Goal: Task Accomplishment & Management: Complete application form

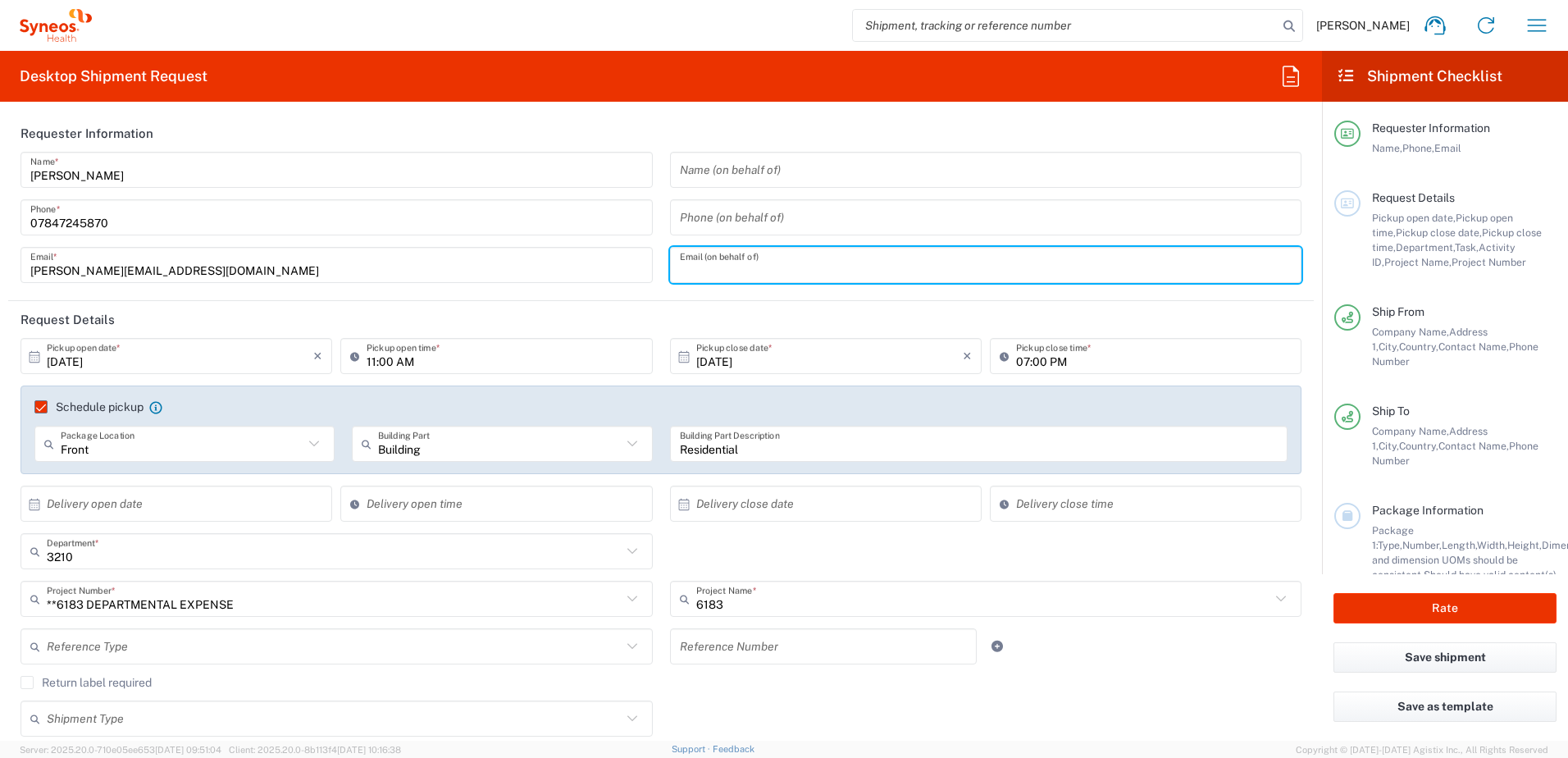
scroll to position [56, 0]
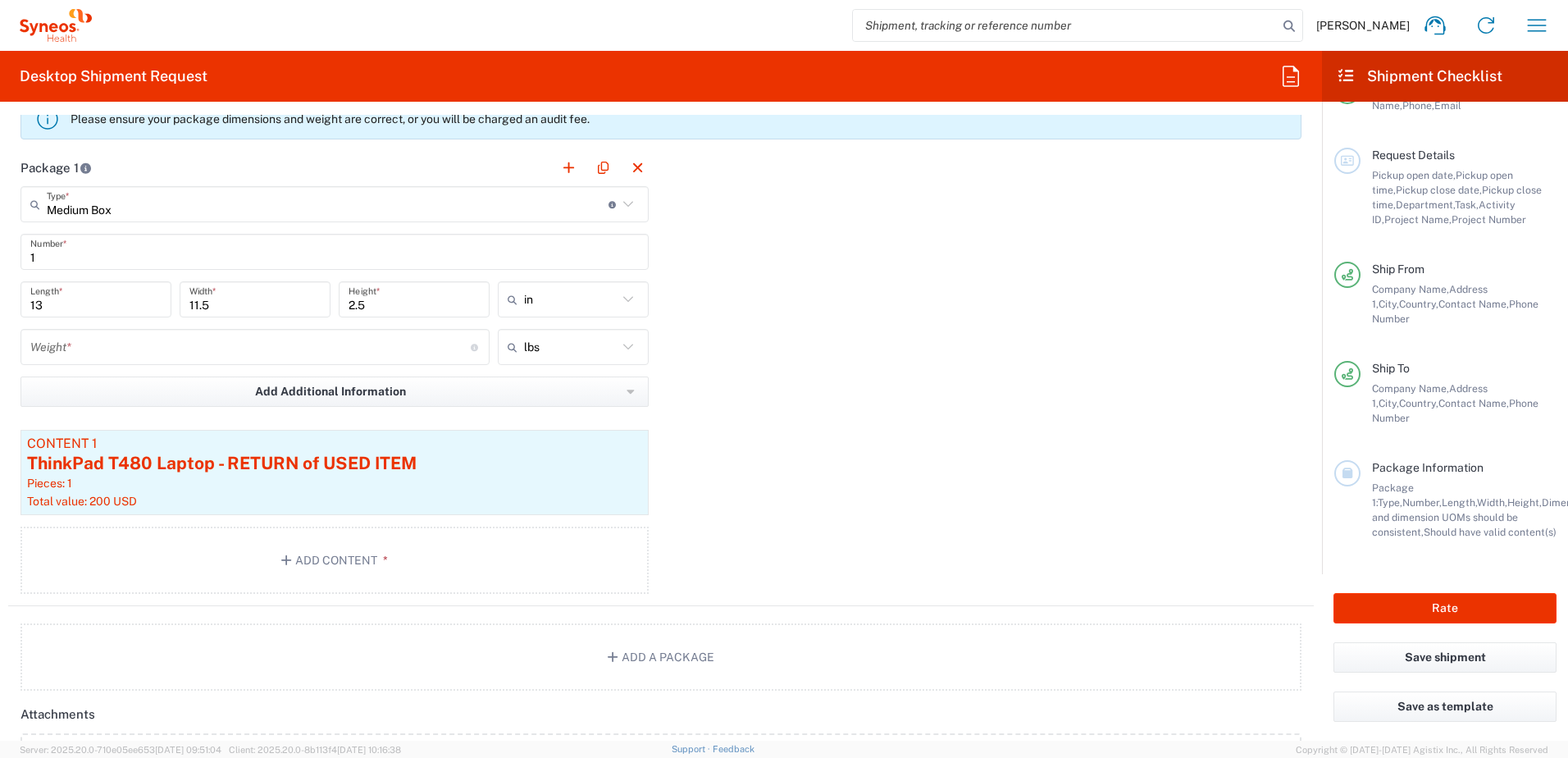
click at [325, 350] on input "number" at bounding box center [250, 347] width 441 height 28
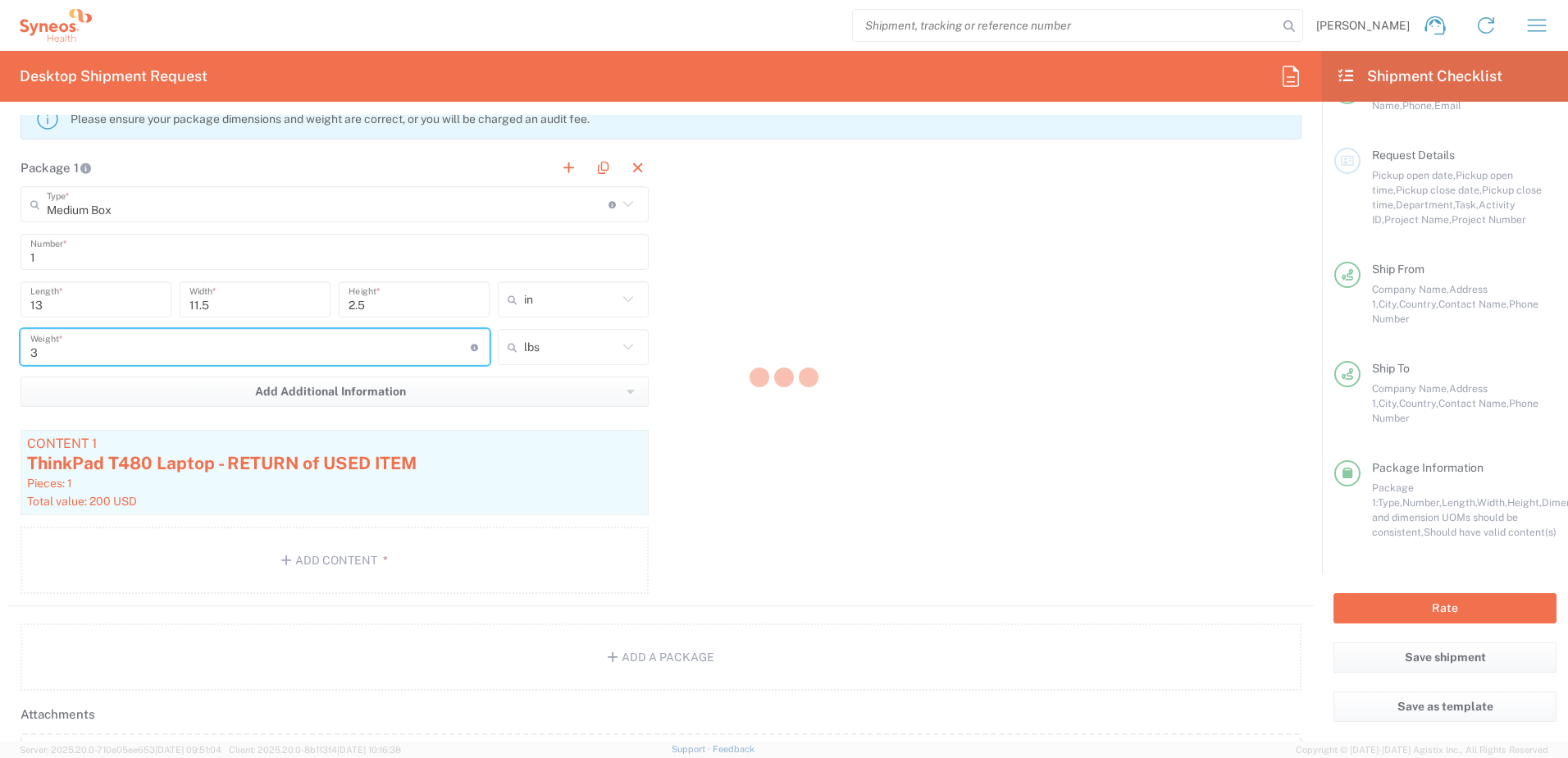
type input "3"
click at [893, 331] on div at bounding box center [784, 379] width 1568 height 758
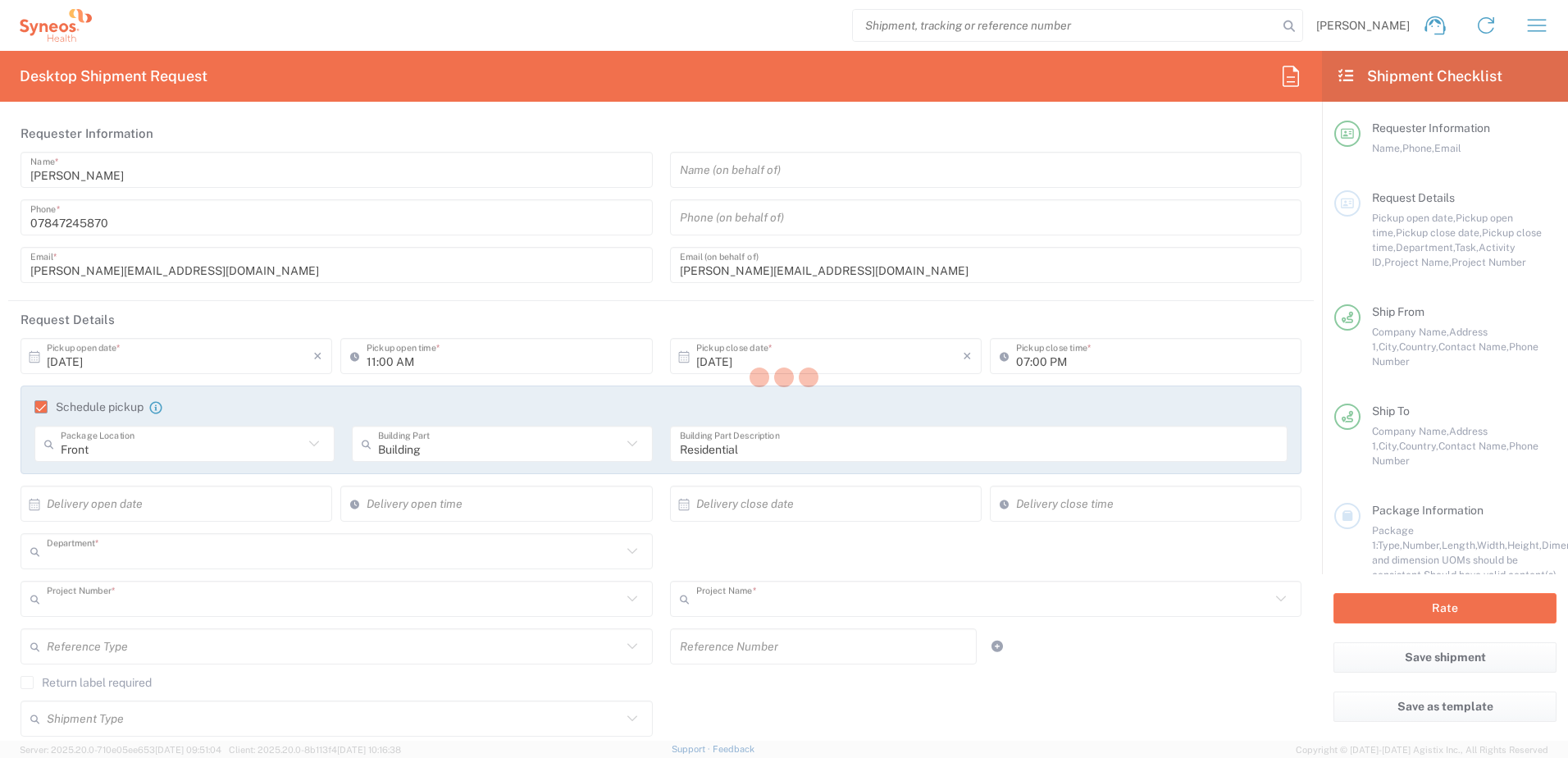
type input "3210"
type input "**6183 DEPARTMENTAL EXPENSE"
type input "6183"
type input "[GEOGRAPHIC_DATA]"
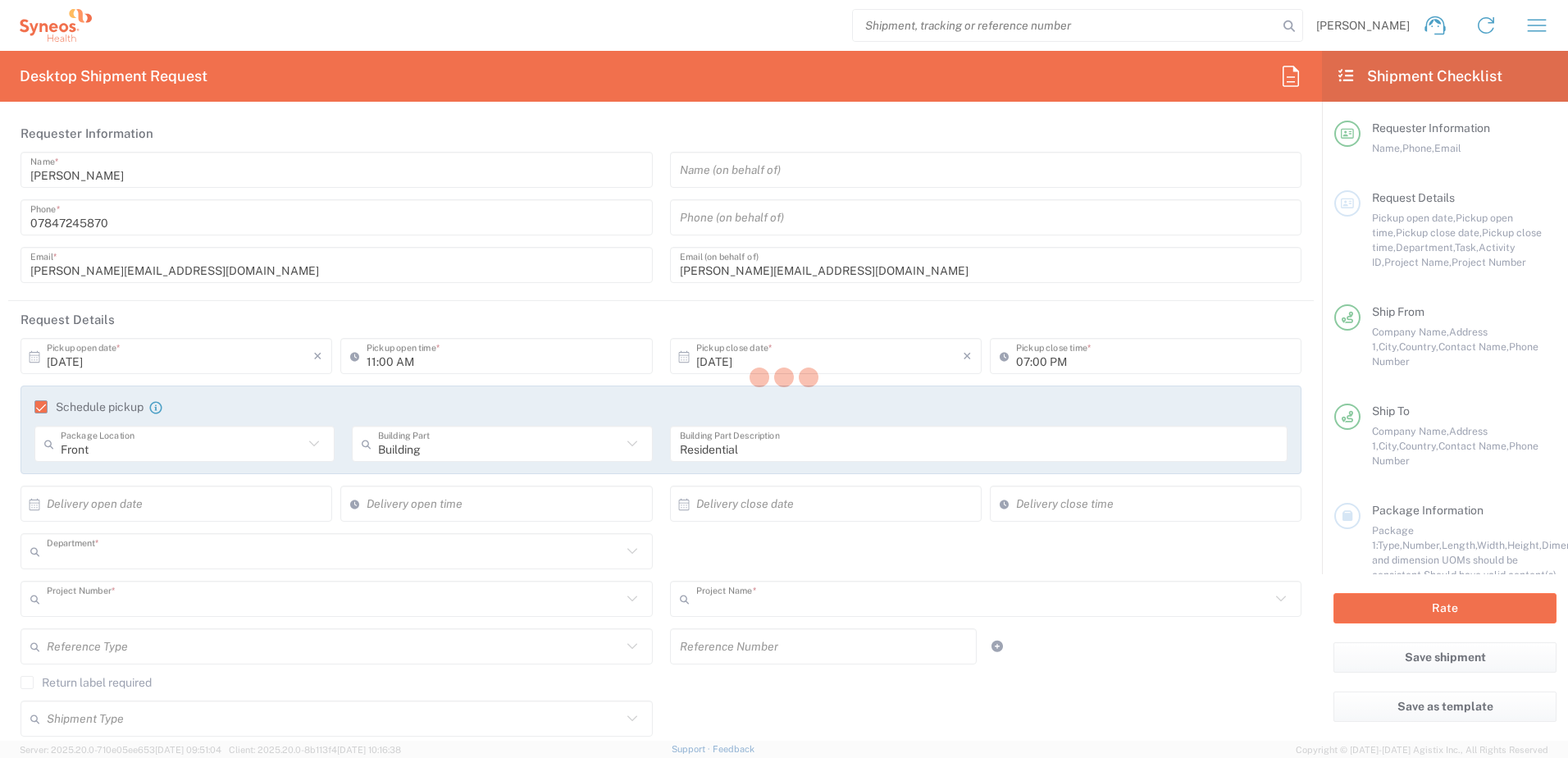
type input "[GEOGRAPHIC_DATA]"
type input "Medium Box"
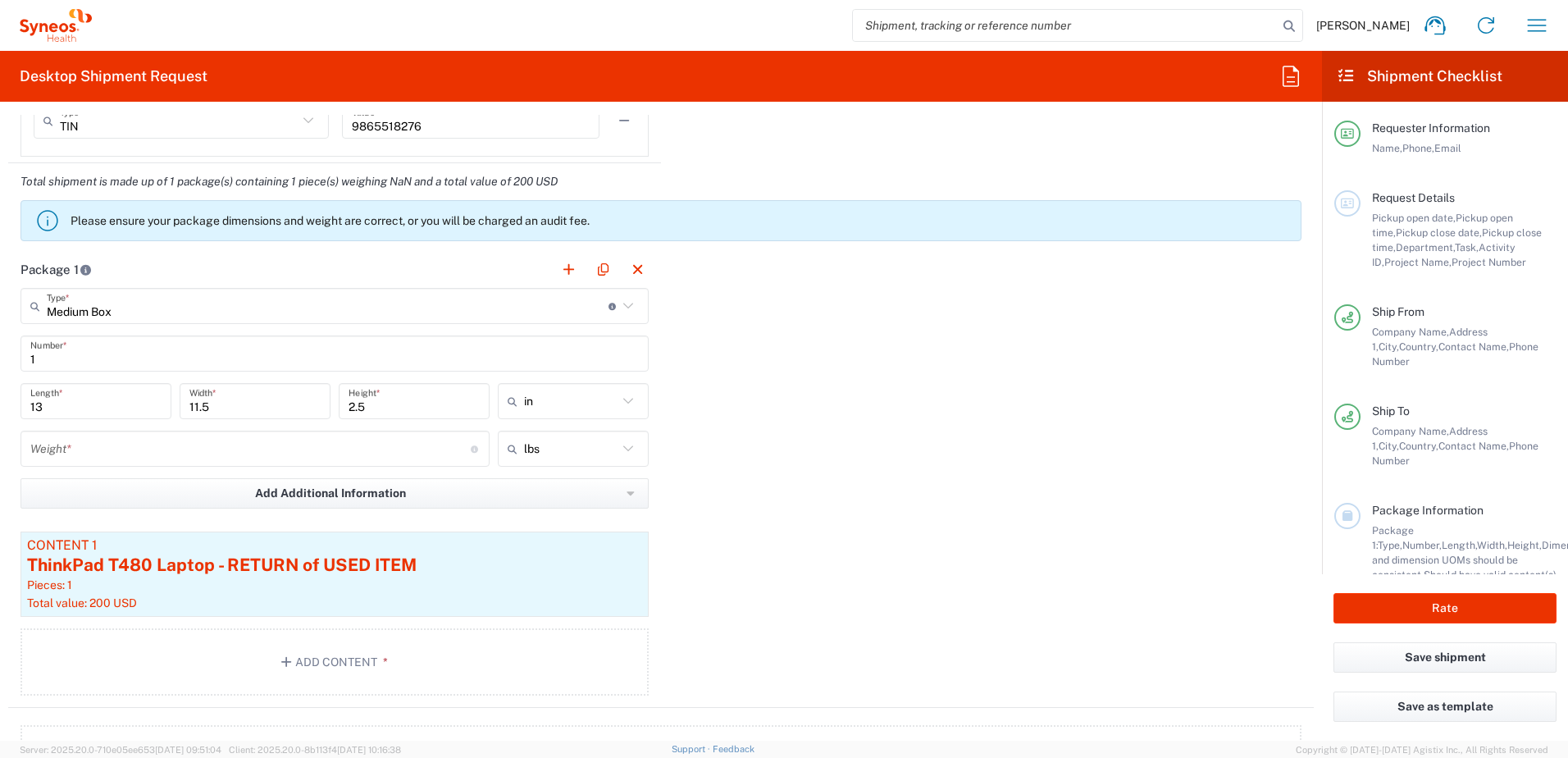
scroll to position [1476, 0]
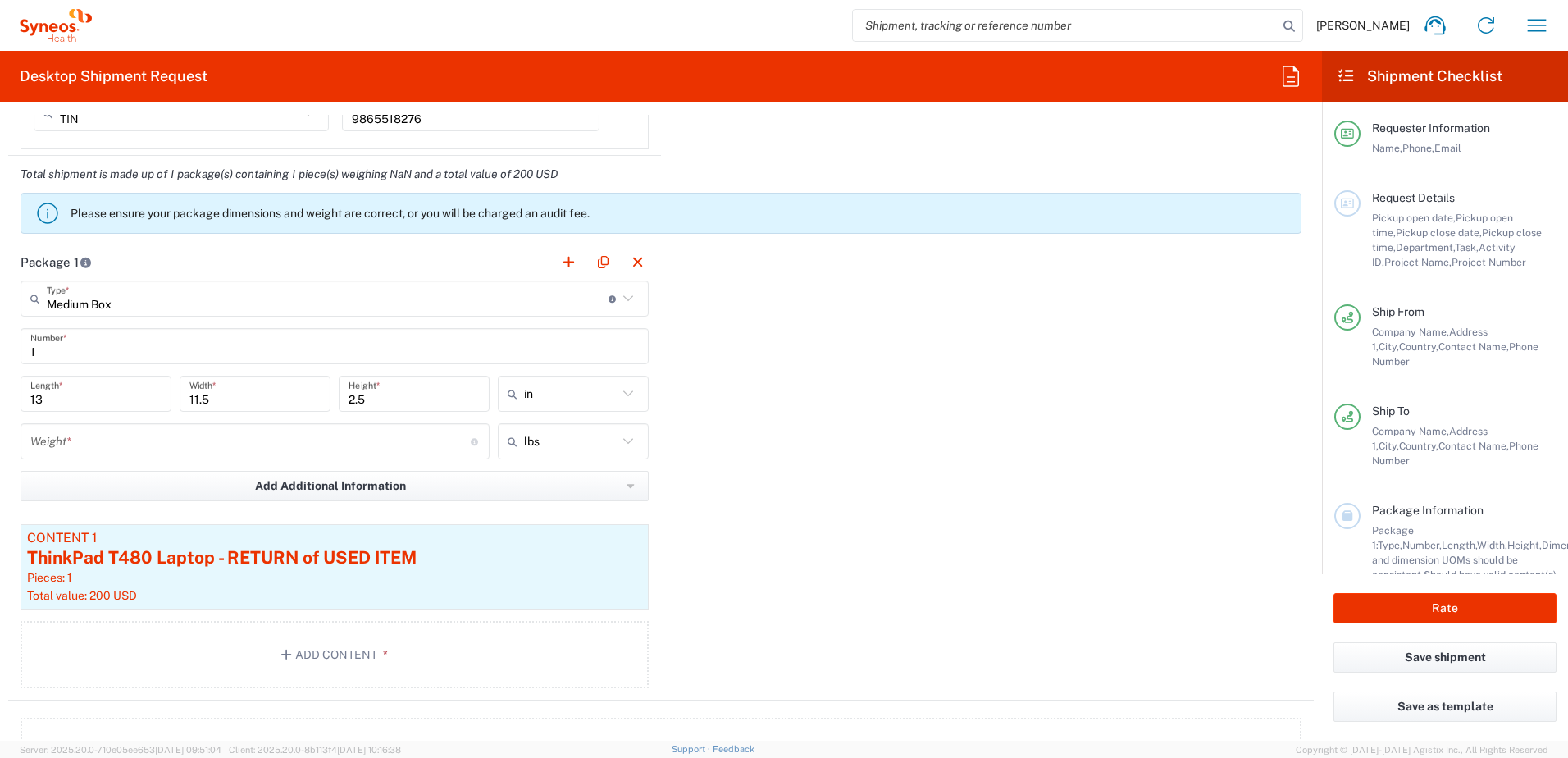
click at [595, 442] on input "lbs" at bounding box center [570, 441] width 94 height 27
click at [554, 496] on span "kgs" at bounding box center [568, 504] width 146 height 26
type input "kgs"
click at [63, 400] on input "13" at bounding box center [95, 394] width 131 height 28
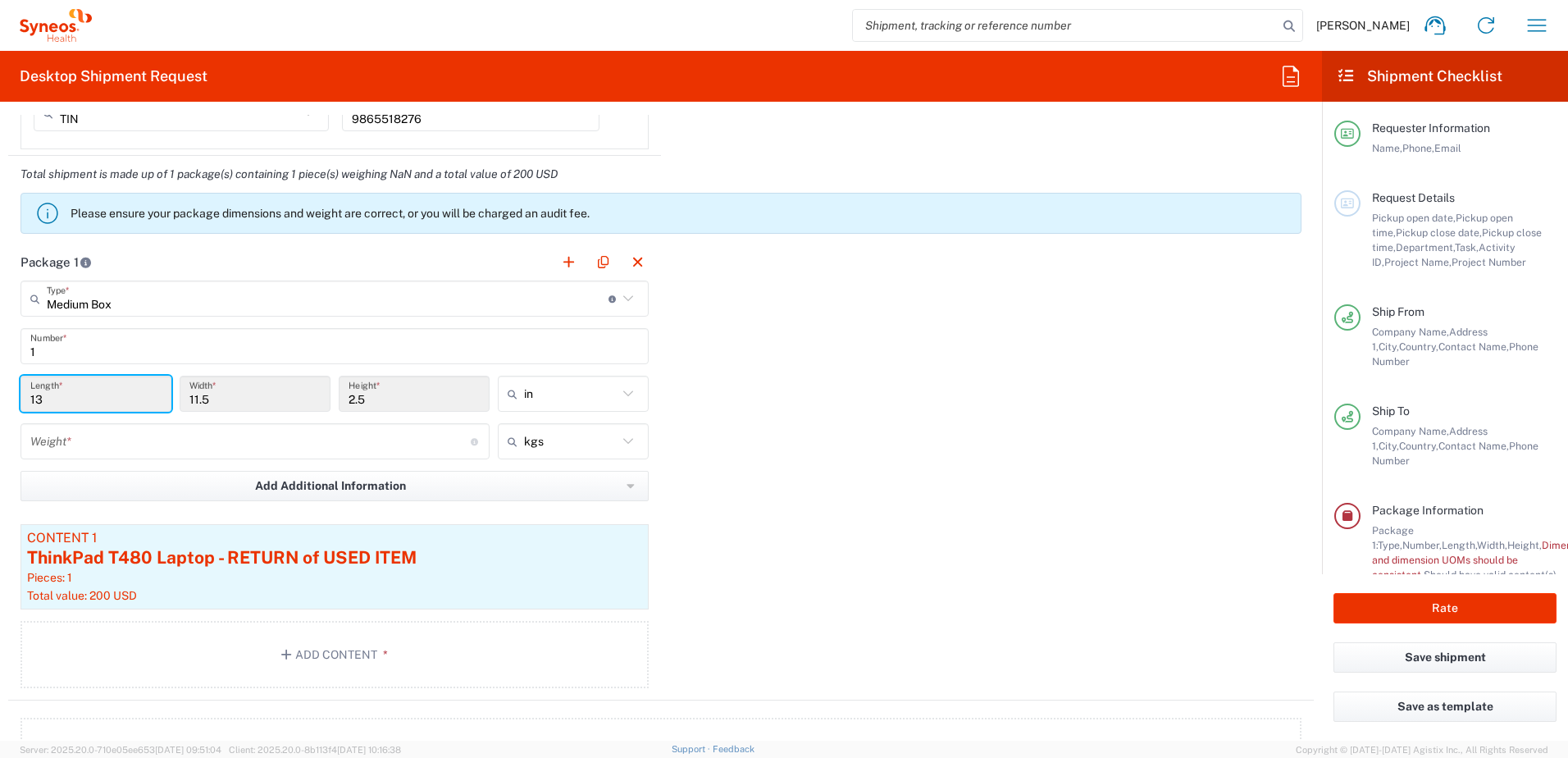
click at [63, 400] on input "13" at bounding box center [95, 394] width 131 height 28
click at [41, 397] on input "13" at bounding box center [95, 394] width 131 height 28
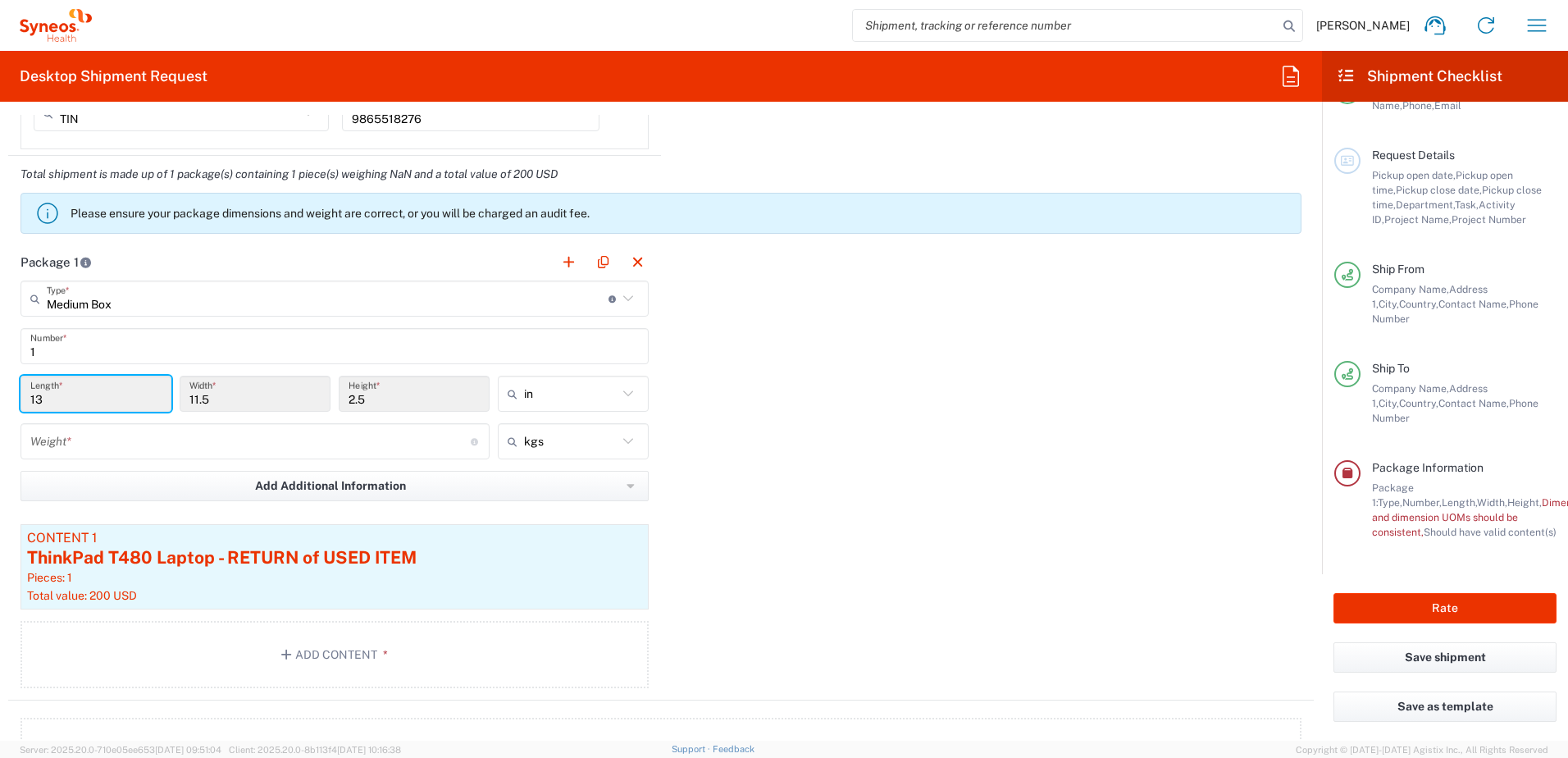
click at [102, 401] on input "13" at bounding box center [95, 394] width 131 height 28
drag, startPoint x: 49, startPoint y: 406, endPoint x: 35, endPoint y: 405, distance: 14.0
click at [29, 406] on div "13 Length *" at bounding box center [96, 394] width 151 height 36
click at [55, 402] on input "13" at bounding box center [95, 394] width 131 height 28
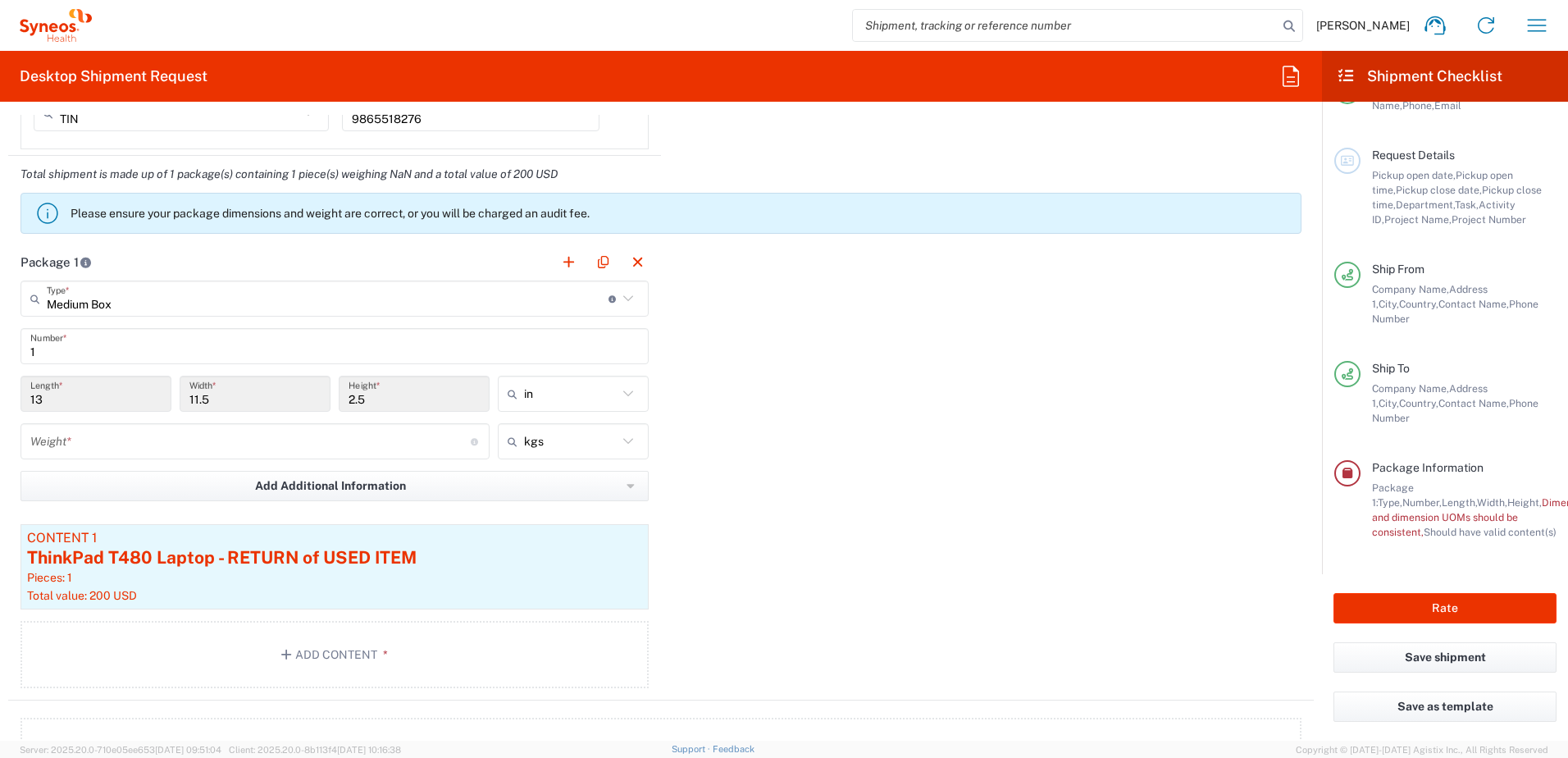
click at [36, 402] on input "13" at bounding box center [95, 394] width 131 height 28
click at [344, 451] on input "number" at bounding box center [250, 441] width 441 height 28
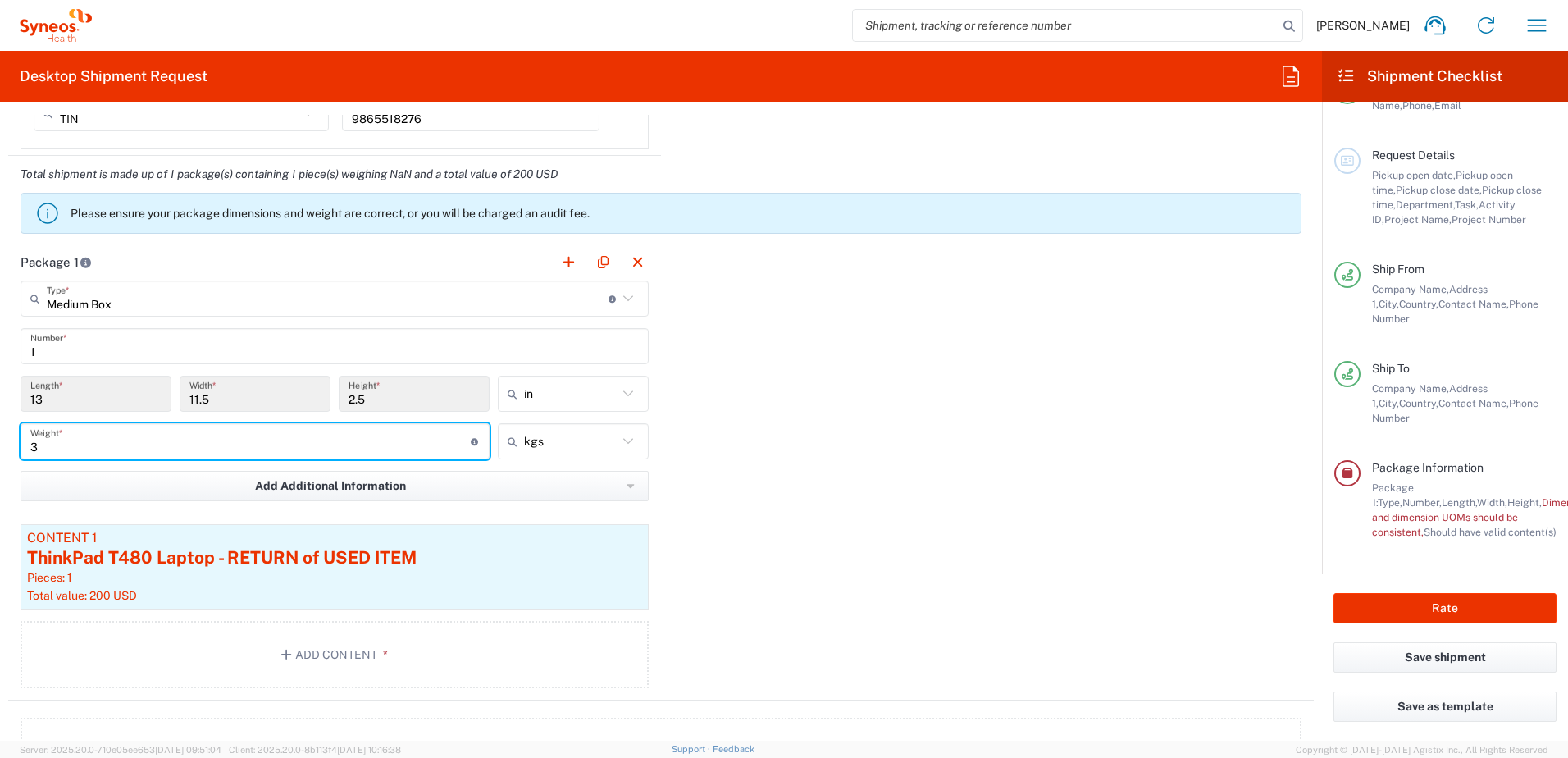
click at [154, 443] on input "3" at bounding box center [250, 441] width 441 height 28
type input "3"
click at [72, 393] on input "13" at bounding box center [95, 394] width 131 height 28
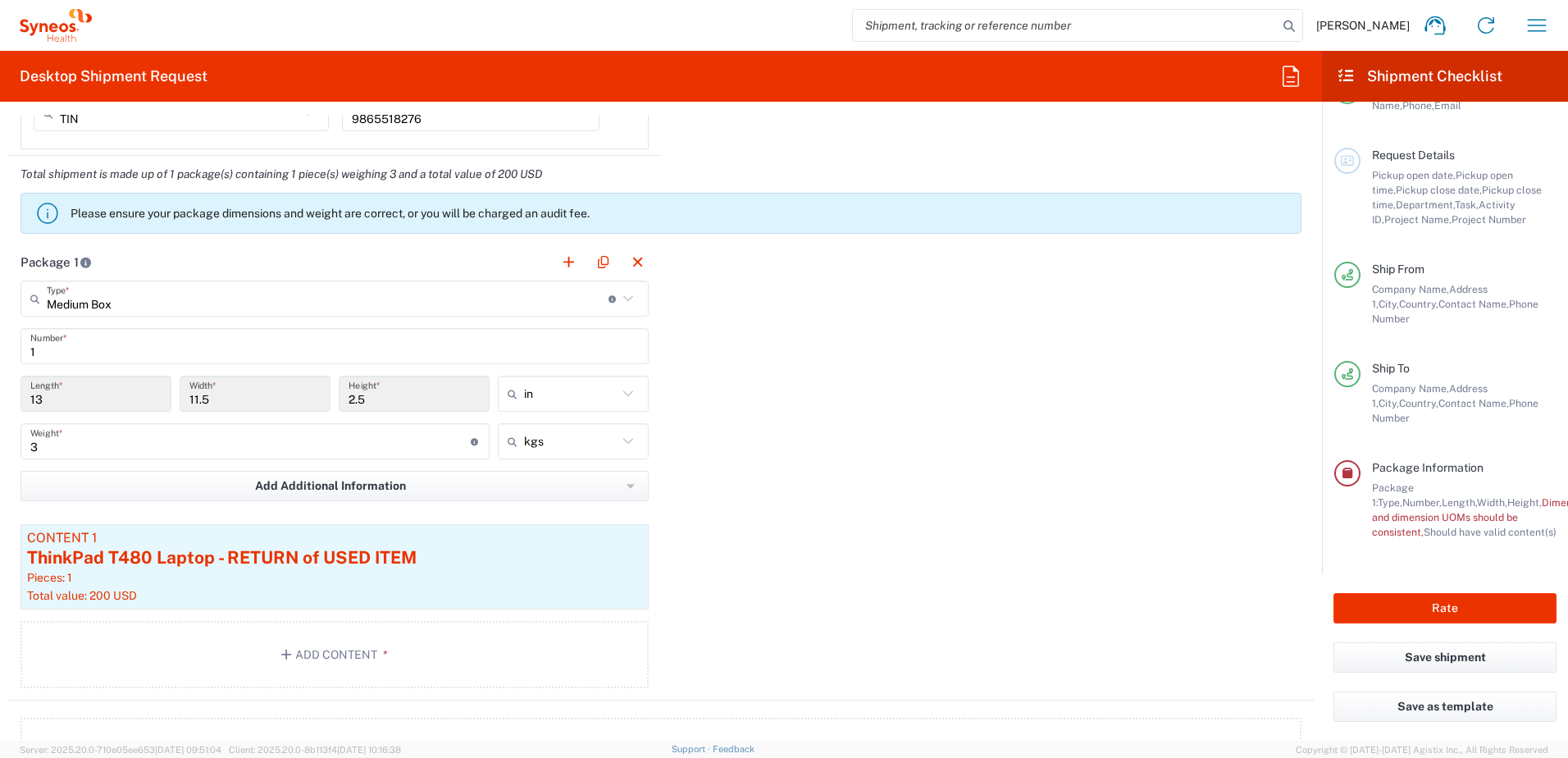
click at [50, 398] on input "13" at bounding box center [95, 394] width 131 height 28
click at [36, 399] on input "13" at bounding box center [95, 394] width 131 height 28
click at [900, 407] on div "Package 1 Medium Box Type * Material used to package goods Medium Box Envelope …" at bounding box center [662, 472] width 1306 height 457
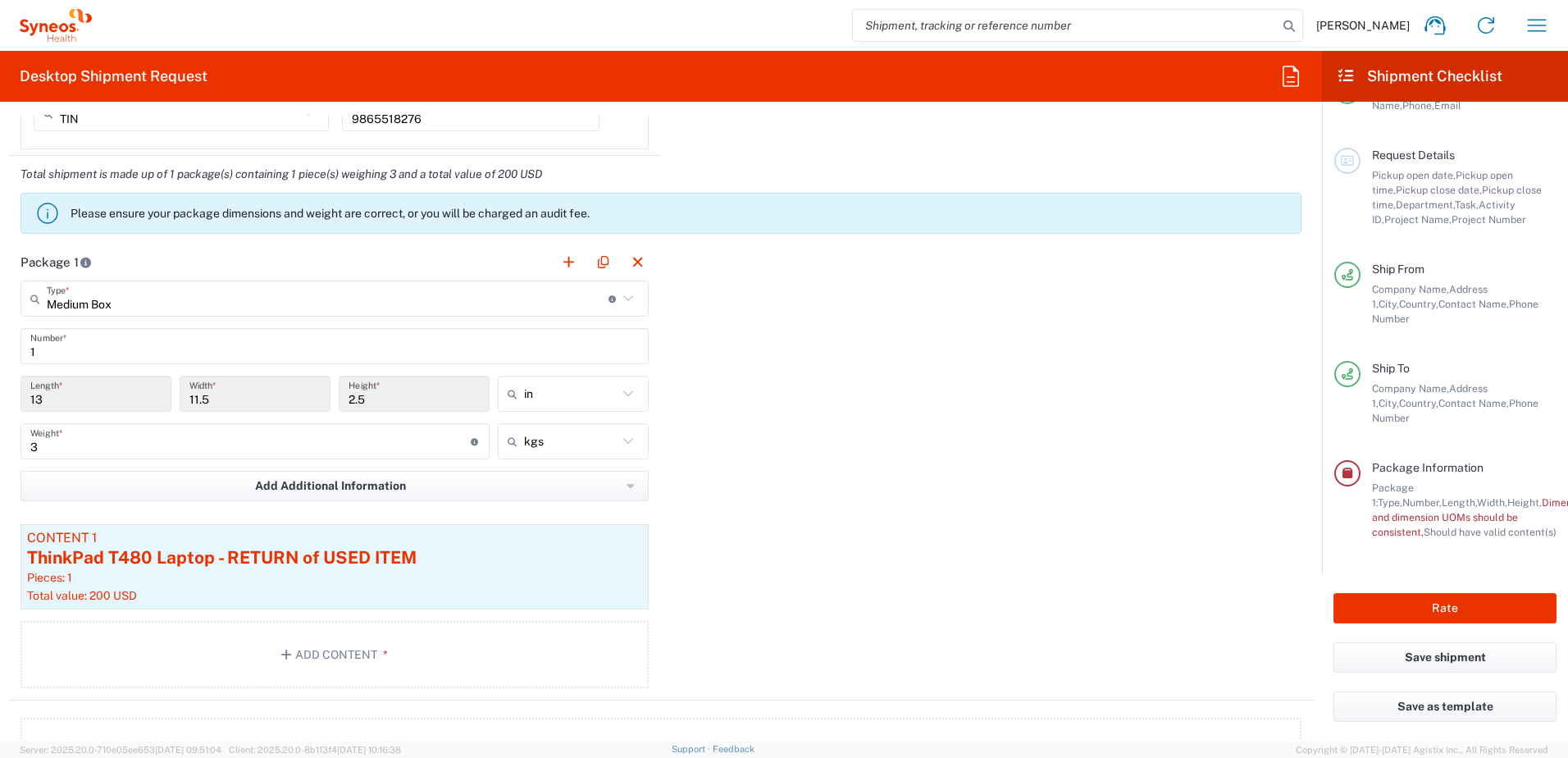
click at [249, 317] on main "Medium Box Type * Material used to package goods Medium Box Envelope Large Box …" at bounding box center [335, 486] width 653 height 413
click at [252, 308] on input "Medium Box" at bounding box center [327, 298] width 562 height 28
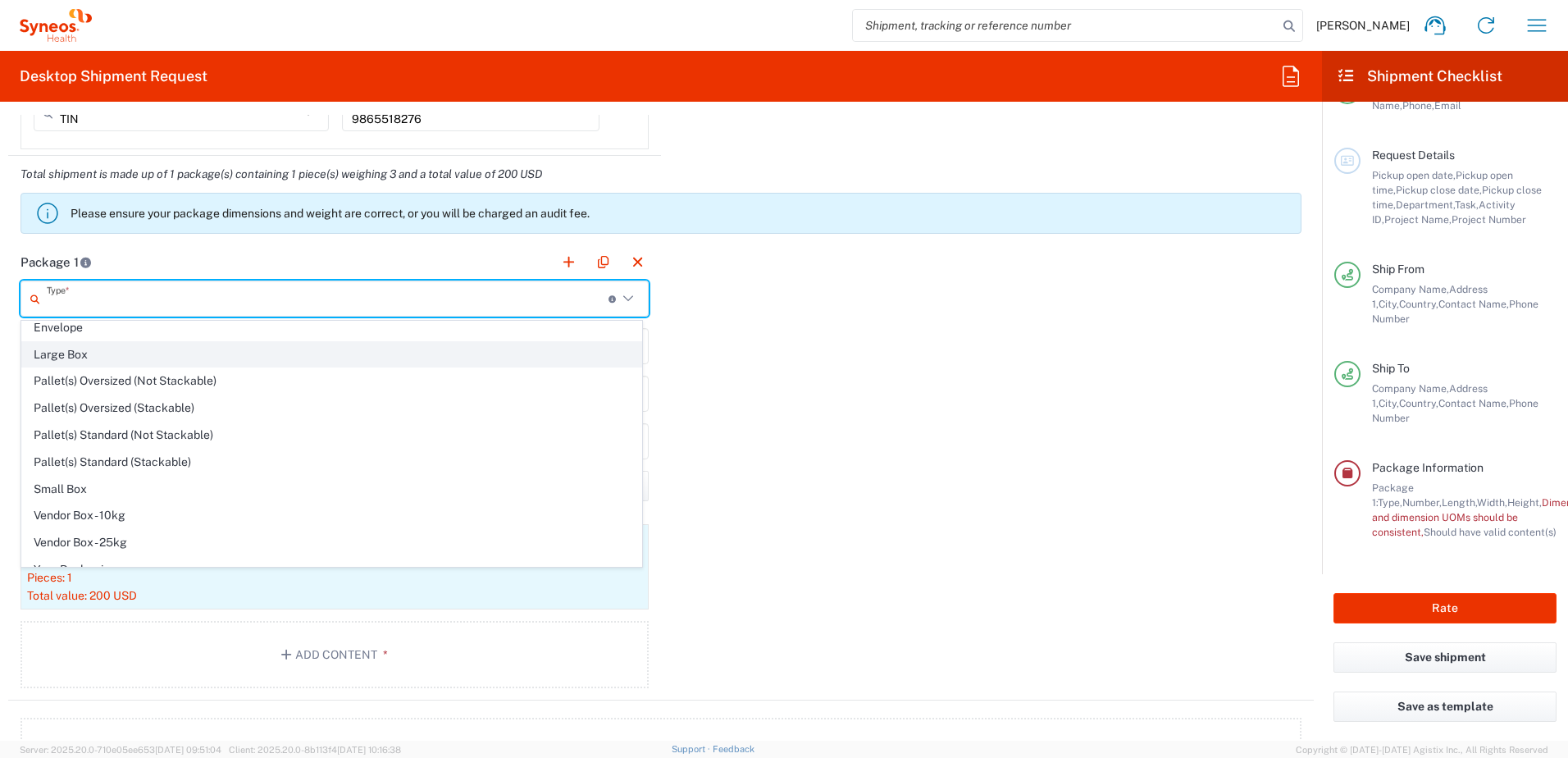
scroll to position [50, 0]
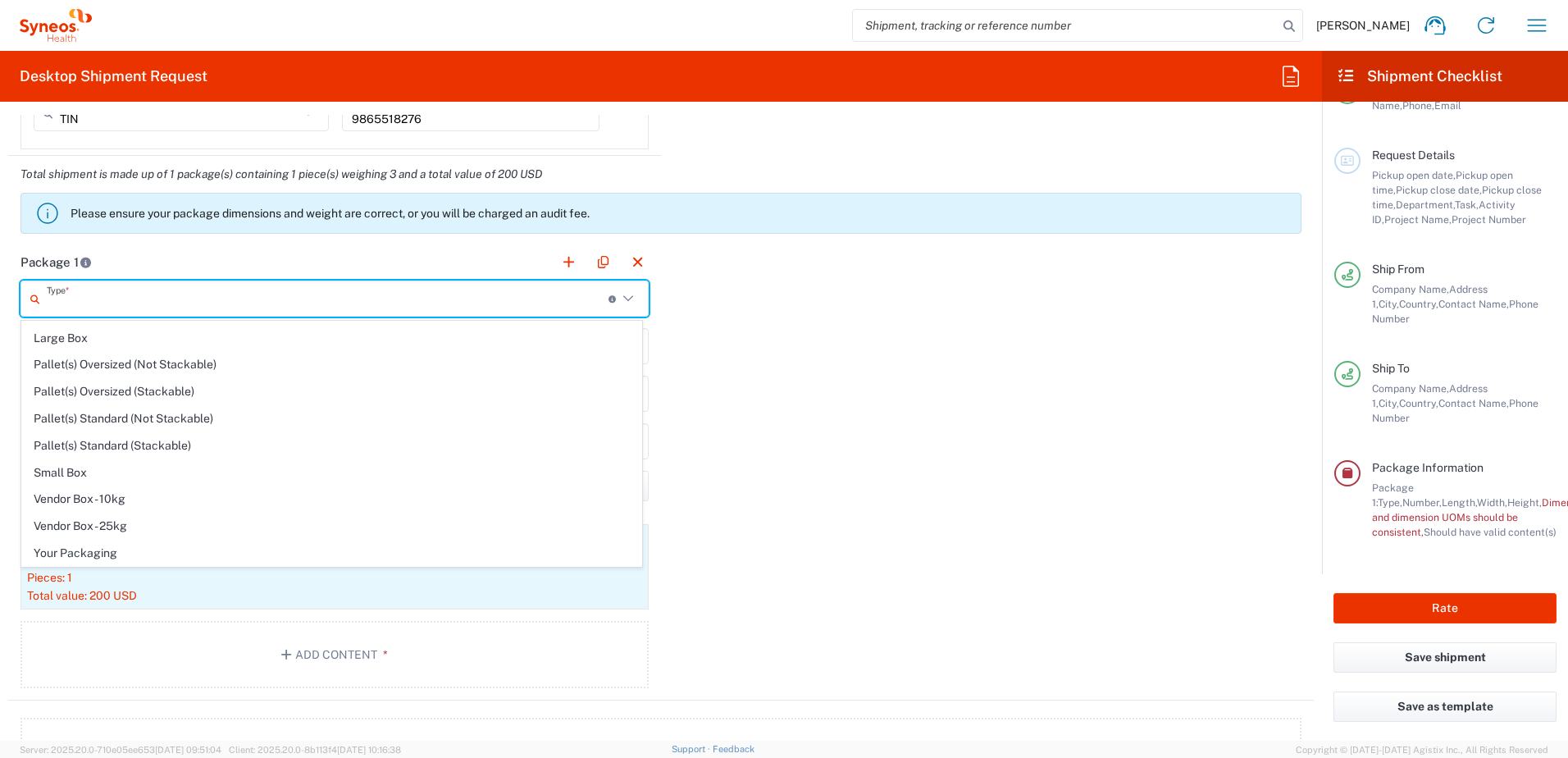
drag, startPoint x: 219, startPoint y: 546, endPoint x: 211, endPoint y: 529, distance: 18.8
click at [220, 546] on span "Your Packaging" at bounding box center [332, 553] width 619 height 26
type input "Your Packaging"
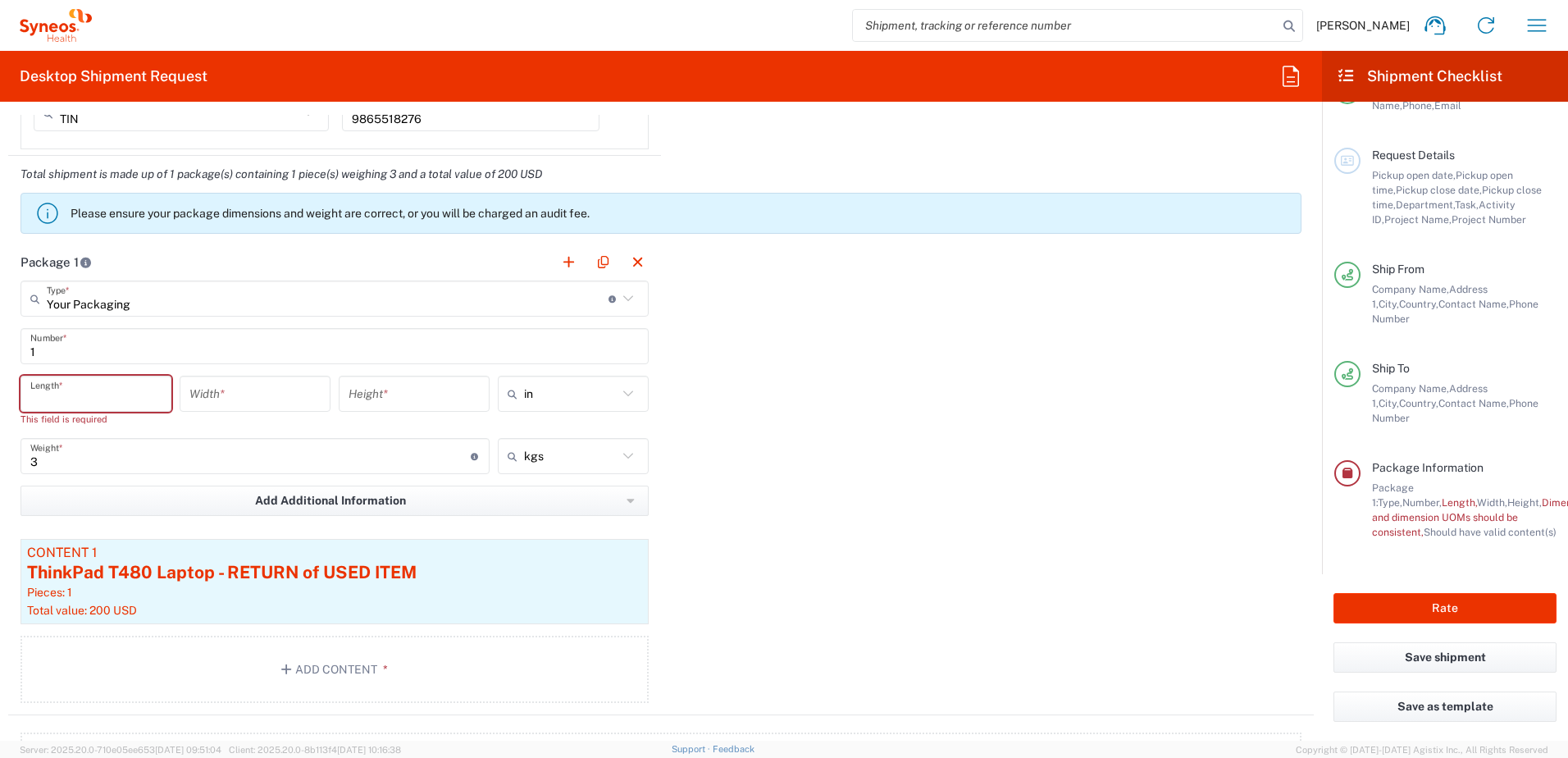
click at [77, 392] on input "number" at bounding box center [95, 394] width 131 height 28
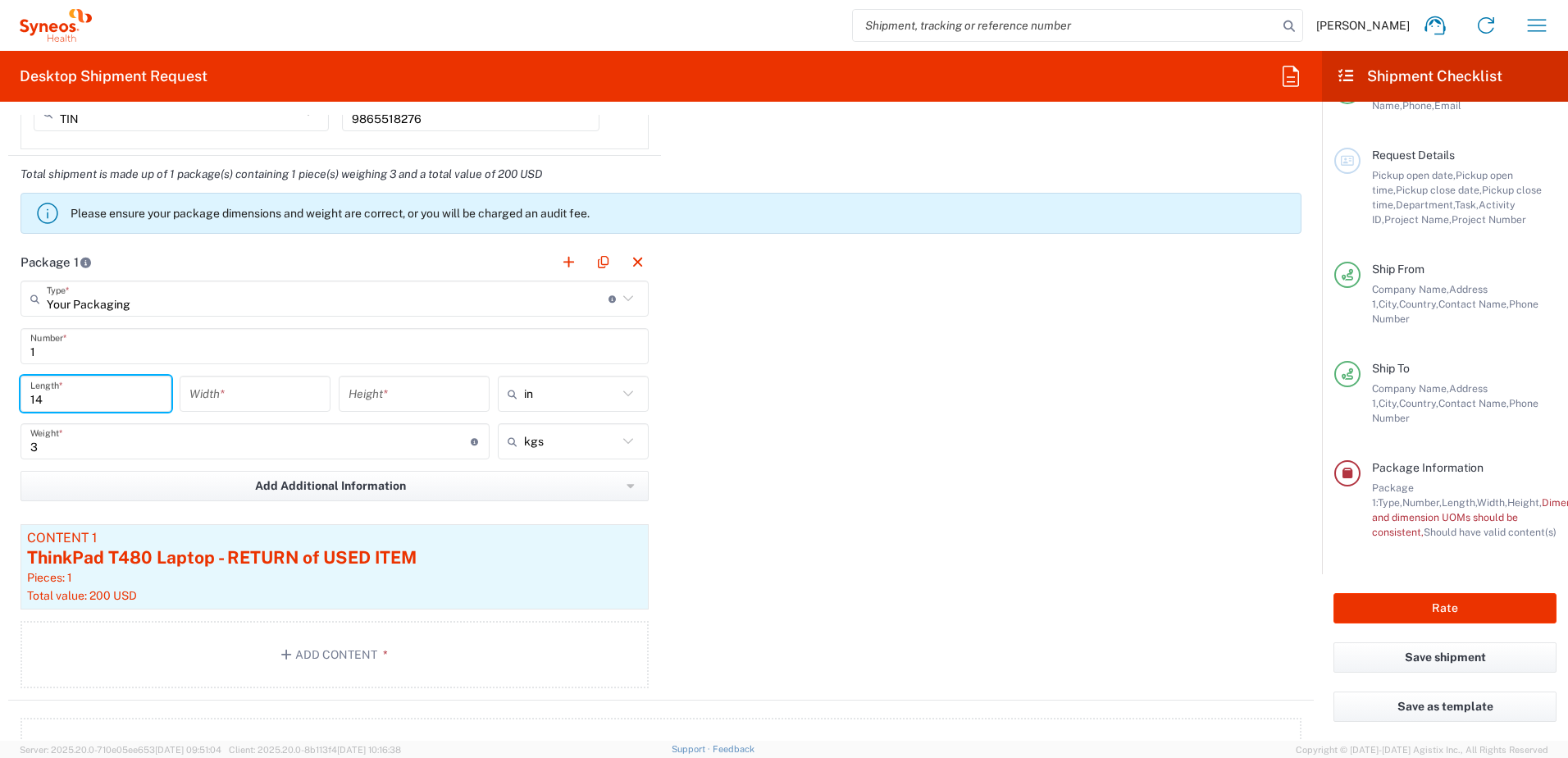
type input "14"
click at [222, 396] on input "number" at bounding box center [254, 394] width 131 height 28
type input "16"
click at [381, 400] on input "number" at bounding box center [414, 394] width 131 height 28
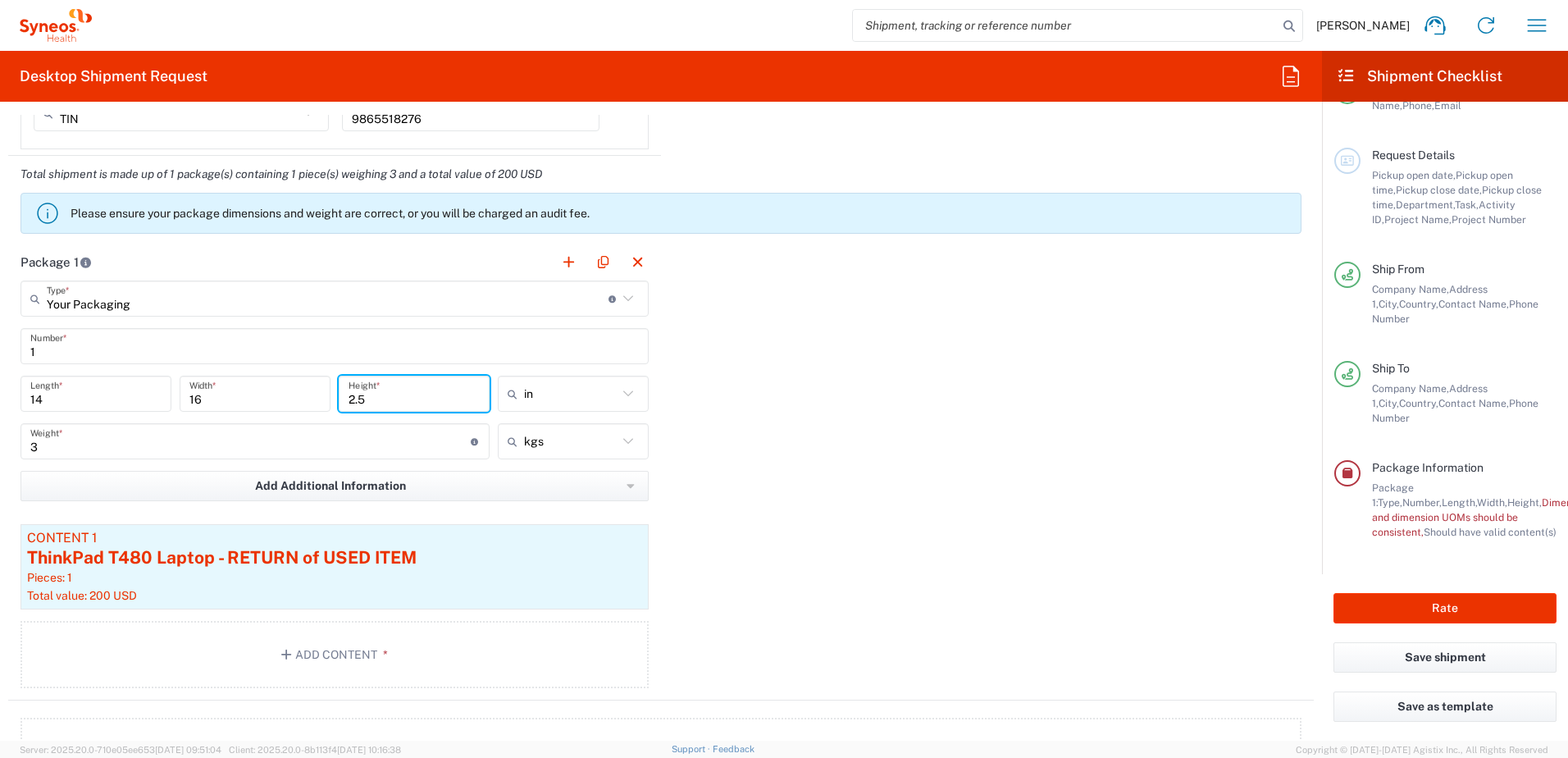
type input "2.5"
click at [827, 455] on div "Package 1 Your Packaging Type * Material used to package goods Medium Box Envel…" at bounding box center [662, 472] width 1306 height 457
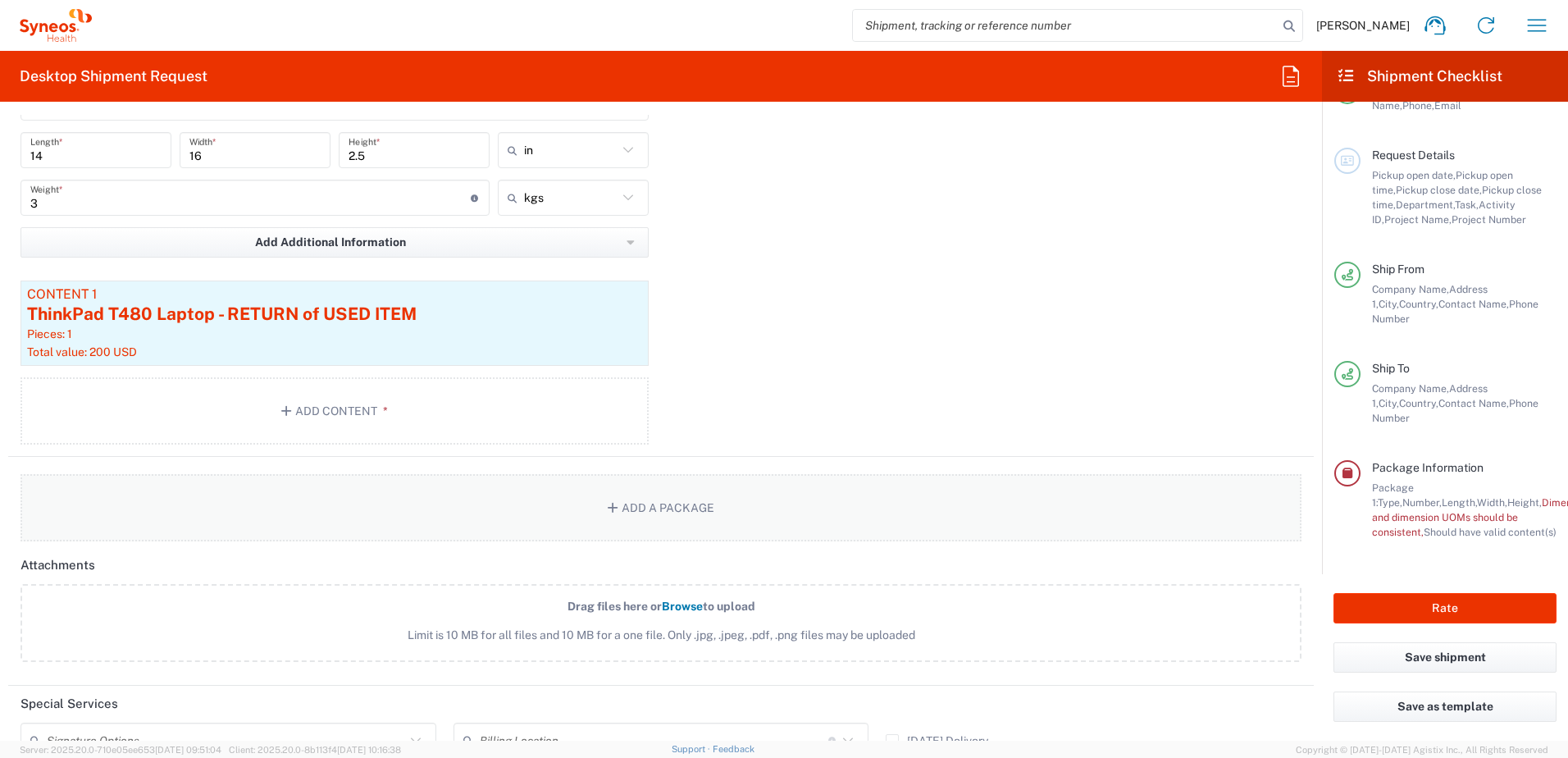
scroll to position [1723, 0]
click at [1434, 605] on button "Rate" at bounding box center [1445, 608] width 223 height 30
click at [950, 316] on div "Package 1 Your Packaging Type * Material used to package goods Medium Box Envel…" at bounding box center [662, 226] width 1306 height 457
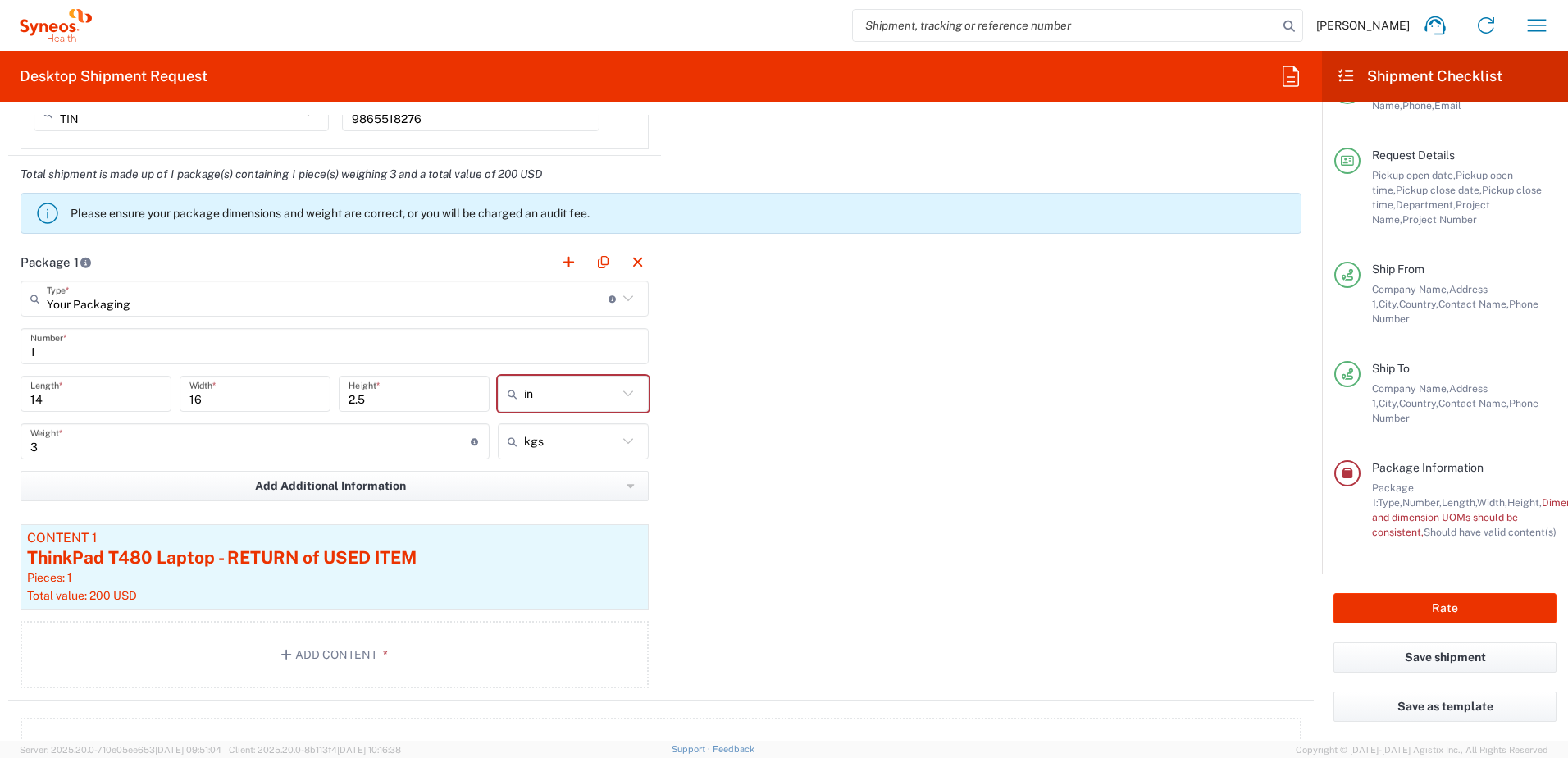
click at [811, 361] on div "Package 1 Your Packaging Type * Material used to package goods Medium Box Envel…" at bounding box center [662, 472] width 1306 height 457
click at [209, 303] on input "Your Packaging" at bounding box center [327, 298] width 562 height 28
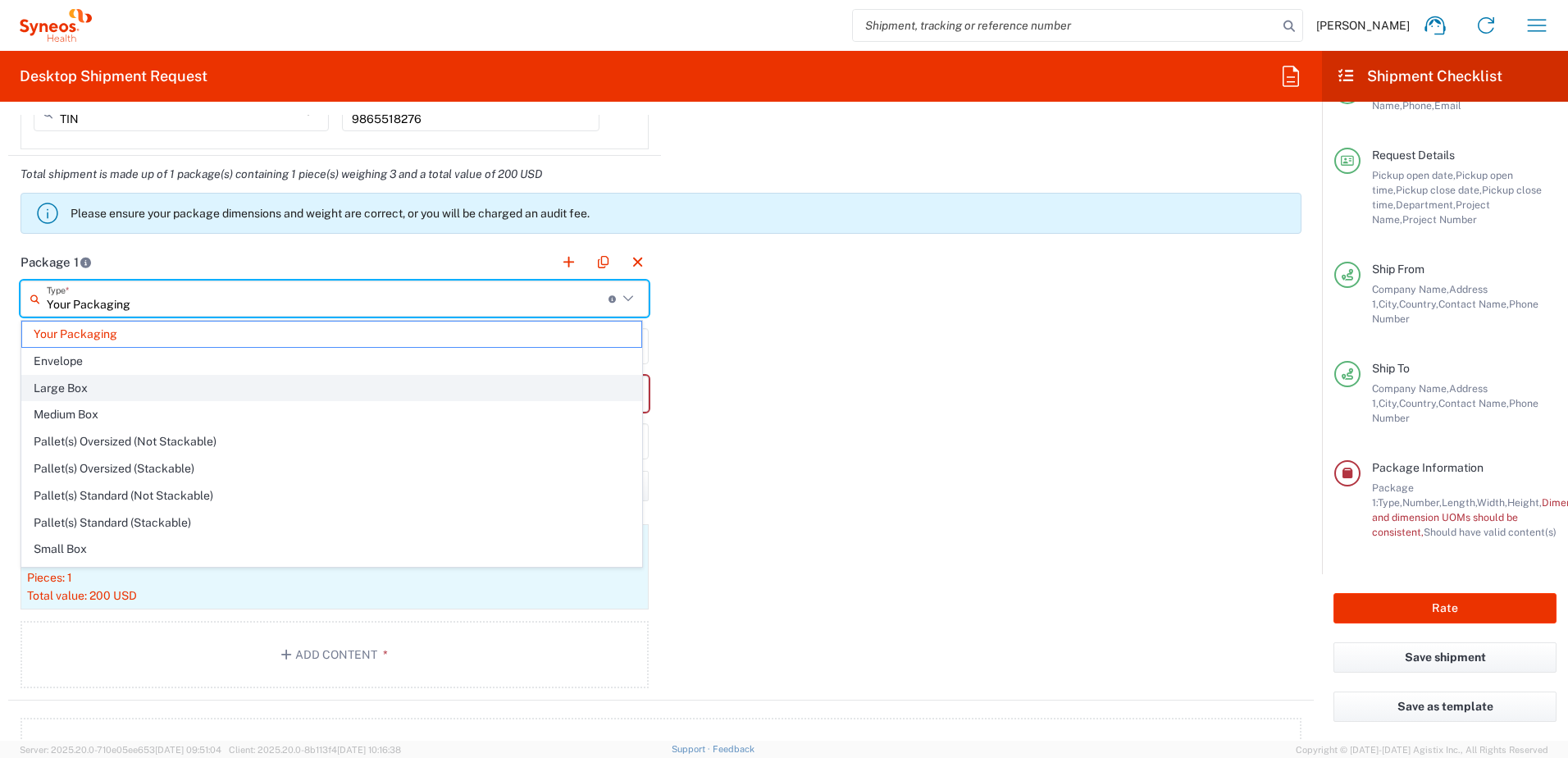
scroll to position [50, 0]
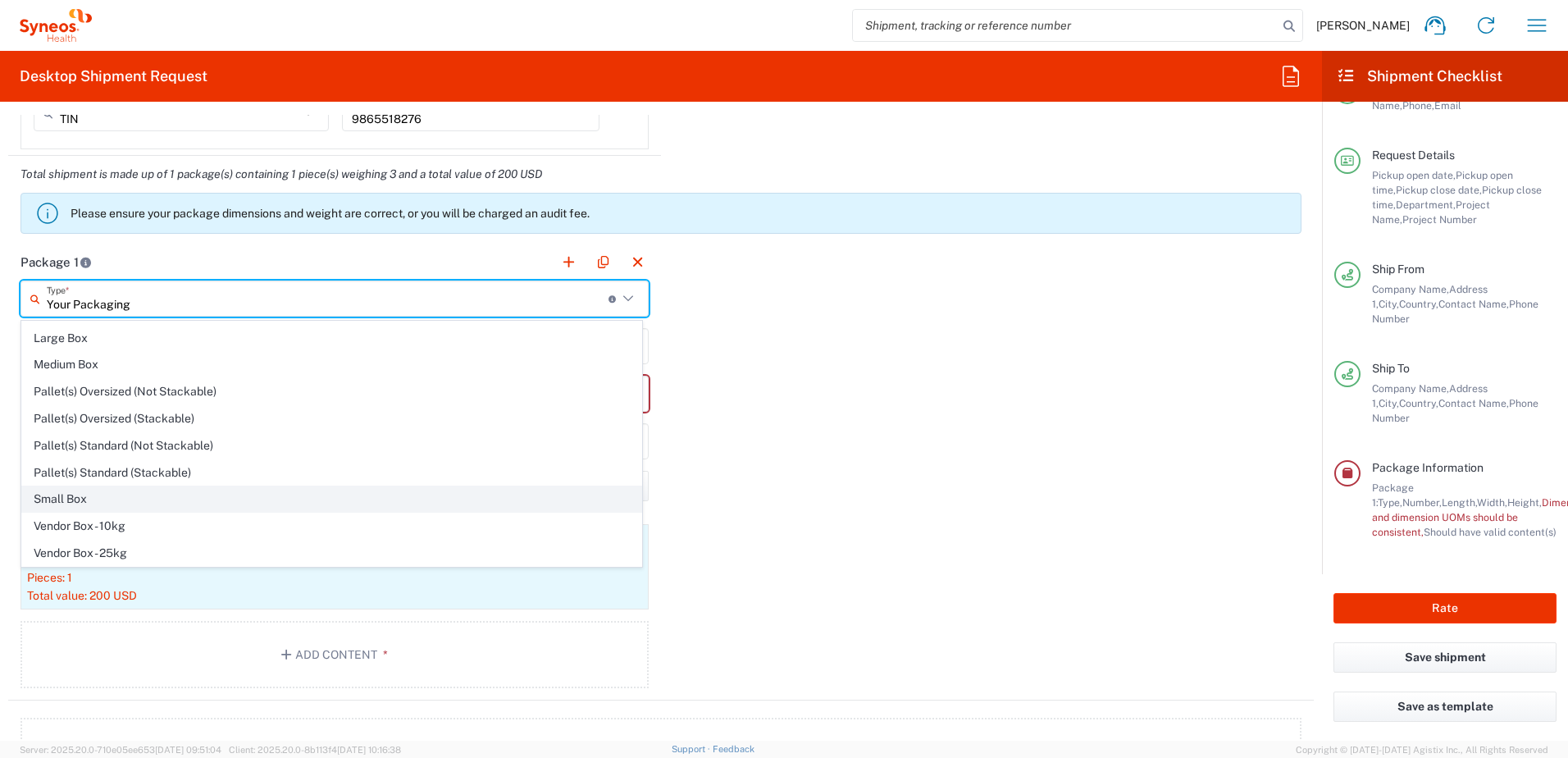
click at [260, 490] on span "Small Box" at bounding box center [332, 499] width 619 height 26
type input "Small Box"
type input "12.25"
type input "11"
type input "1.5"
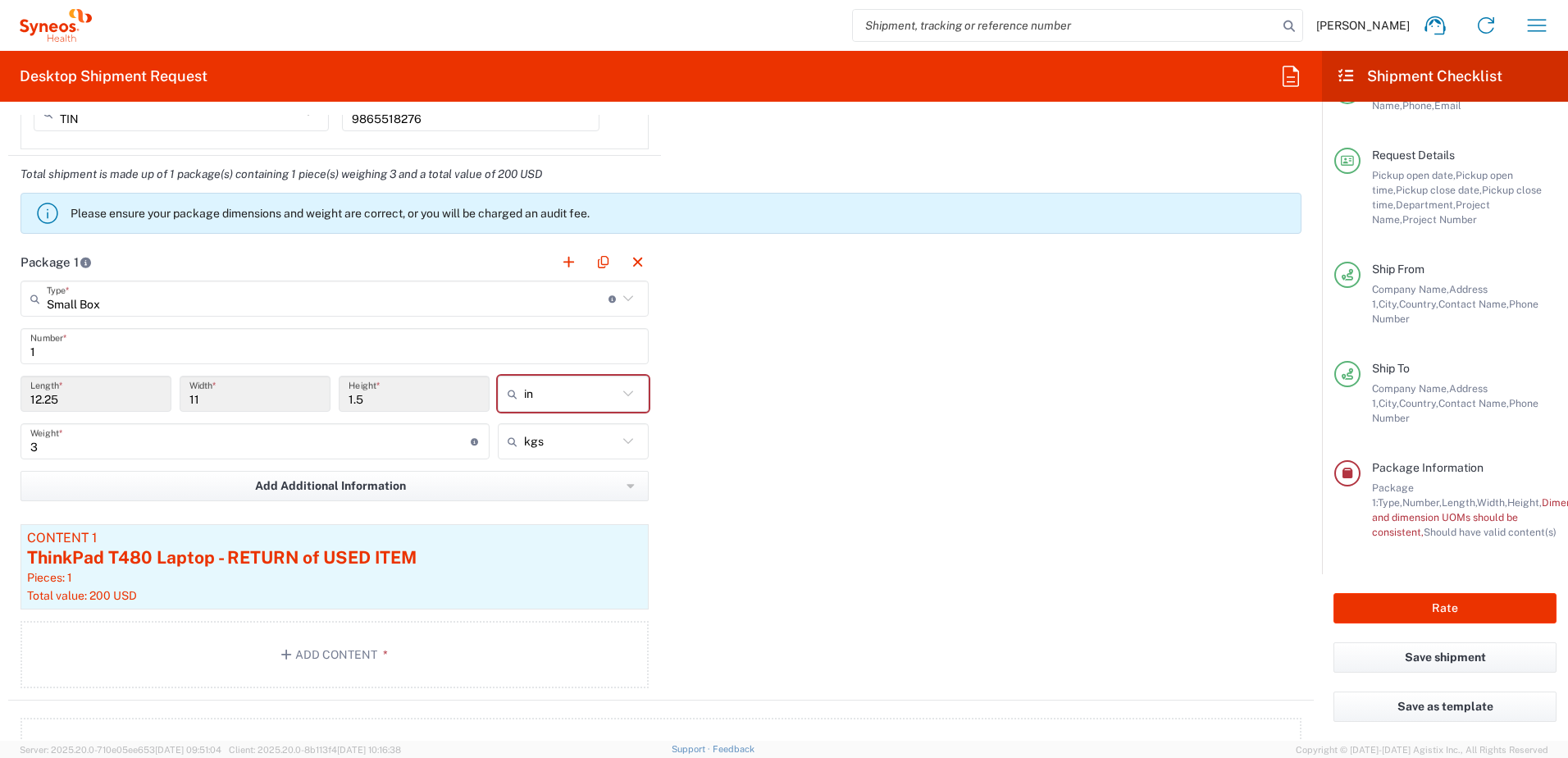
click at [918, 417] on div "Package 1 Small Box Type * Material used to package goods Your Packaging Envelo…" at bounding box center [662, 472] width 1306 height 457
click at [266, 308] on input "Small Box" at bounding box center [327, 298] width 562 height 28
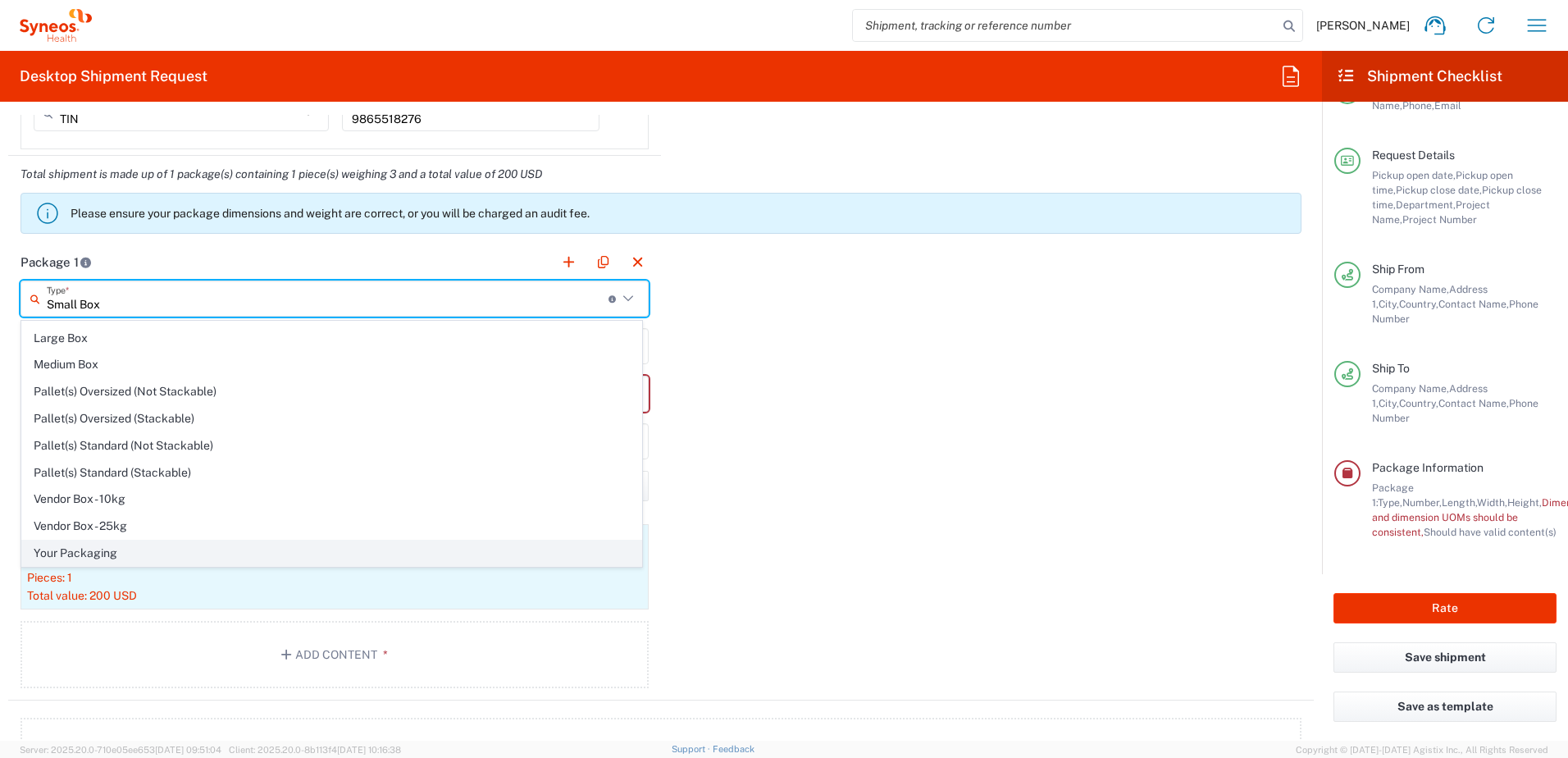
click at [223, 545] on span "Your Packaging" at bounding box center [332, 553] width 619 height 26
type input "Your Packaging"
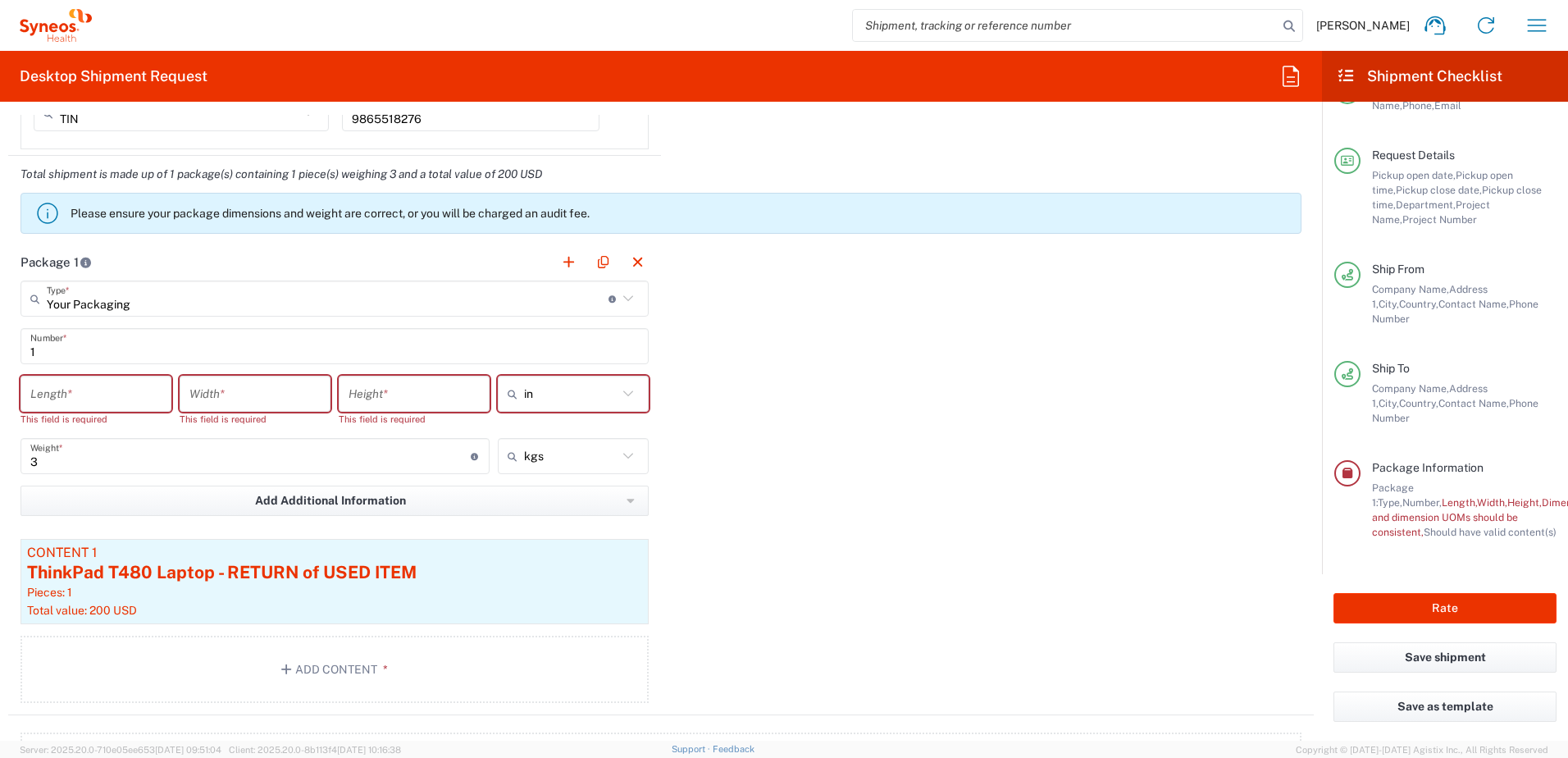
click at [71, 388] on input "number" at bounding box center [95, 394] width 131 height 28
type input "16"
click at [214, 395] on input "number" at bounding box center [254, 394] width 131 height 28
type input "14"
click at [371, 388] on input "number" at bounding box center [414, 394] width 131 height 28
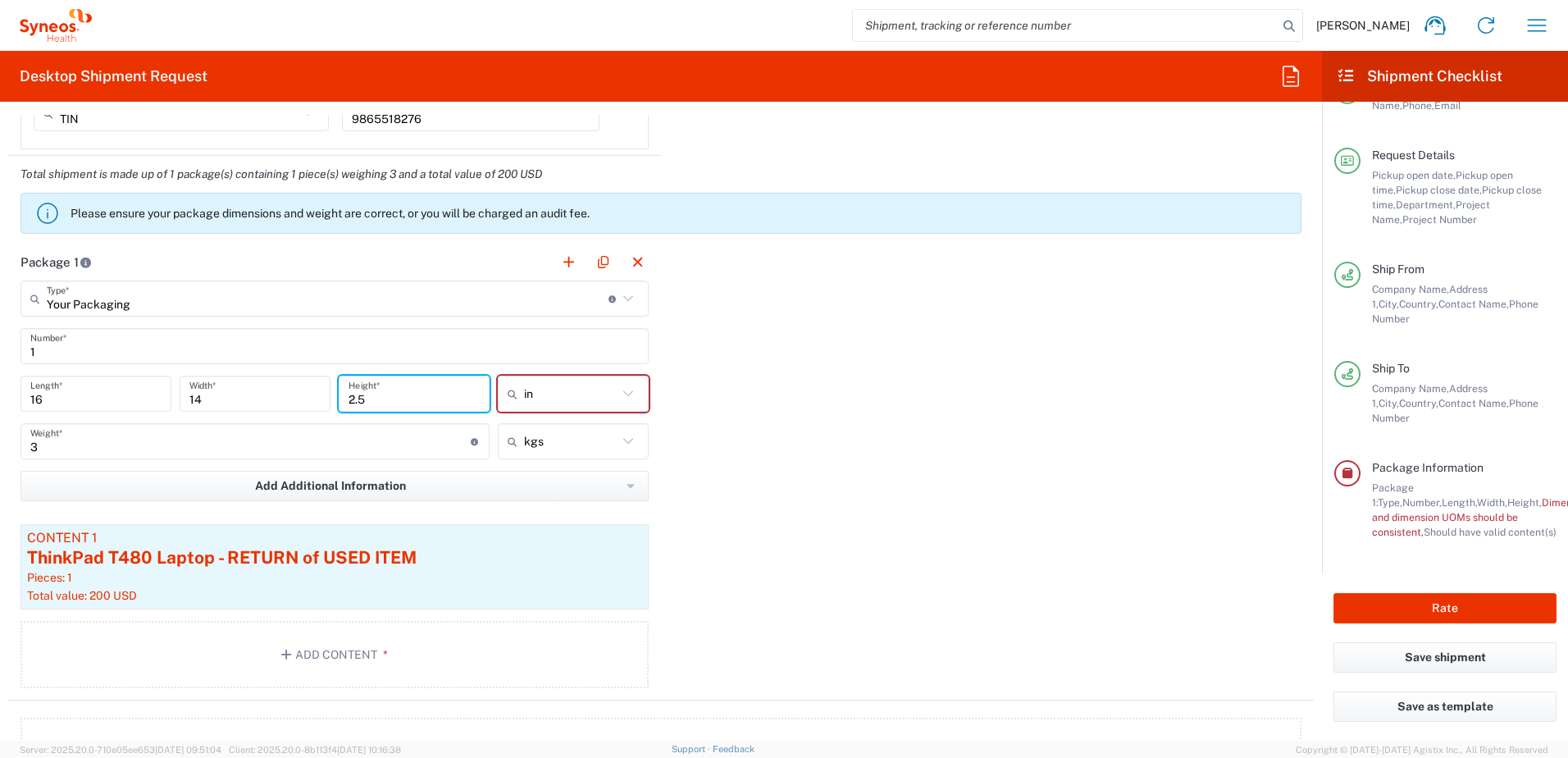
type input "2.5"
click at [897, 437] on div "Package 1 Your Packaging Type * Material used to package goods Small Box Envelo…" at bounding box center [662, 472] width 1306 height 457
click at [625, 393] on icon at bounding box center [627, 393] width 9 height 6
click at [561, 432] on span "in" at bounding box center [568, 430] width 146 height 26
click at [823, 424] on div "Package 1 Your Packaging Type * Material used to package goods Small Box Envelo…" at bounding box center [662, 472] width 1306 height 457
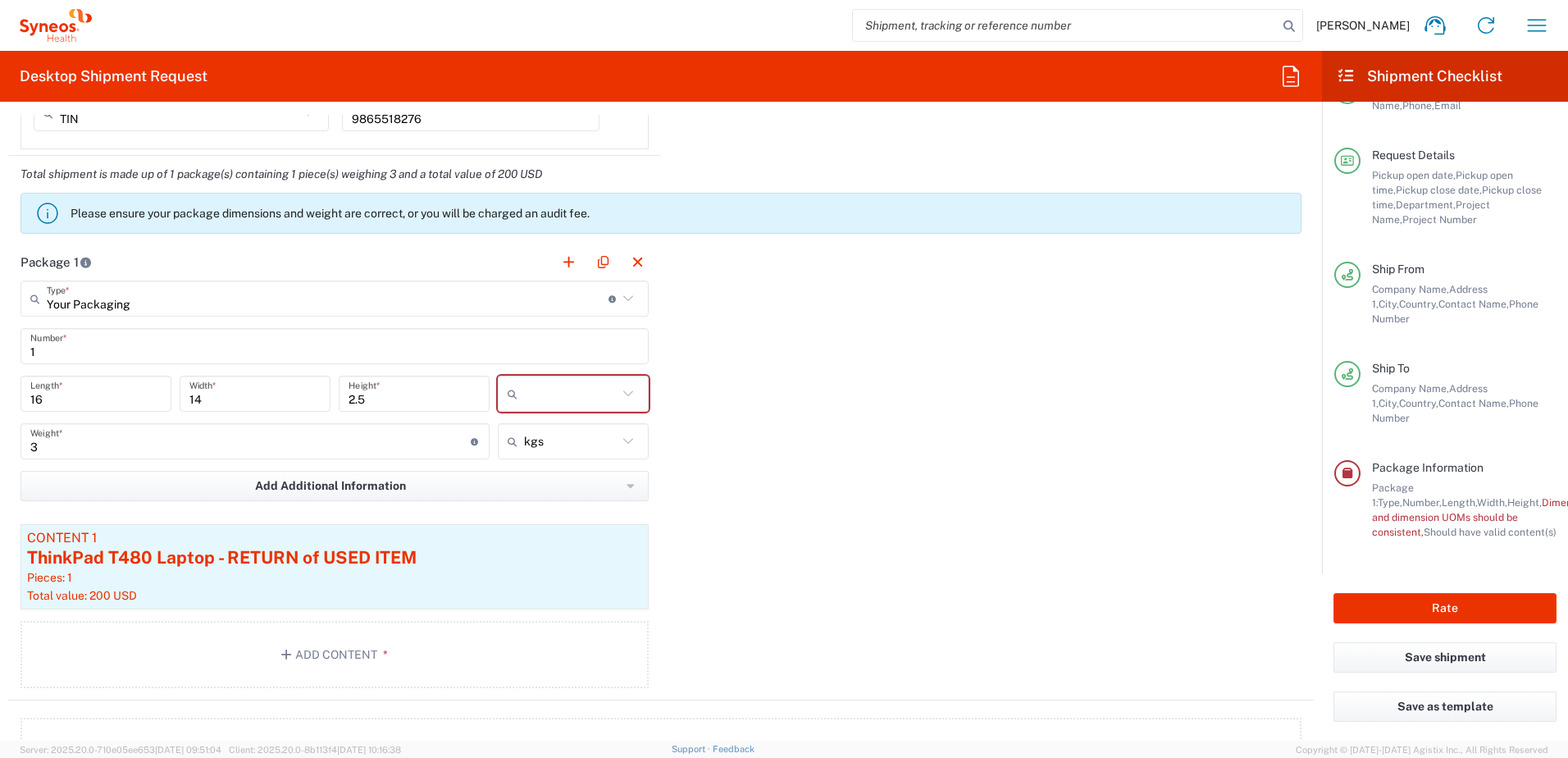
click at [559, 391] on input "text" at bounding box center [570, 394] width 94 height 27
click at [548, 476] on span "in" at bounding box center [568, 484] width 146 height 26
type input "in"
drag, startPoint x: 765, startPoint y: 440, endPoint x: 815, endPoint y: 444, distance: 50.2
click at [765, 439] on div "Package 1 Your Packaging Type * Material used to package goods Small Box Envelo…" at bounding box center [662, 472] width 1306 height 457
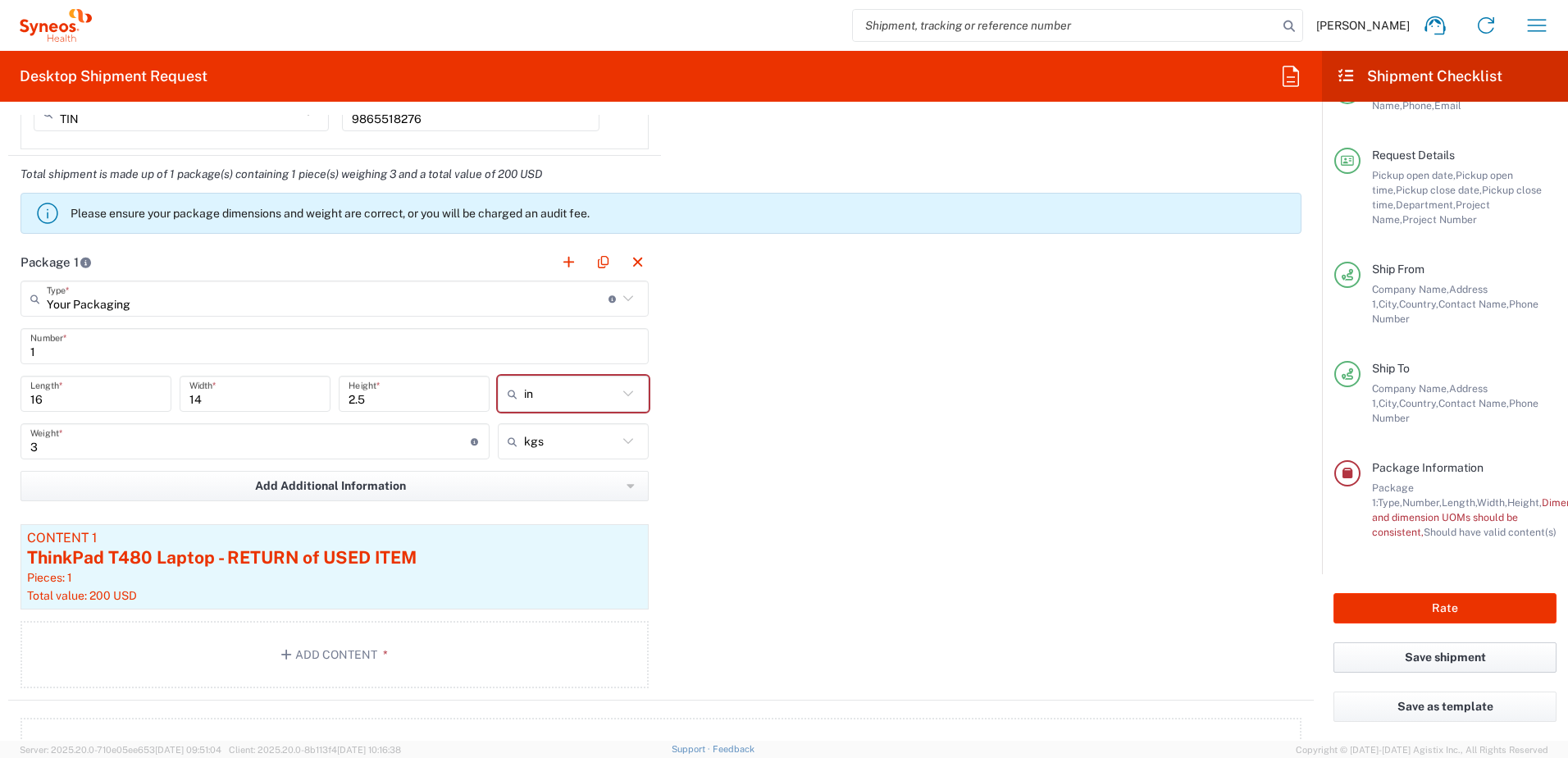
click at [1454, 651] on button "Save shipment" at bounding box center [1445, 657] width 223 height 30
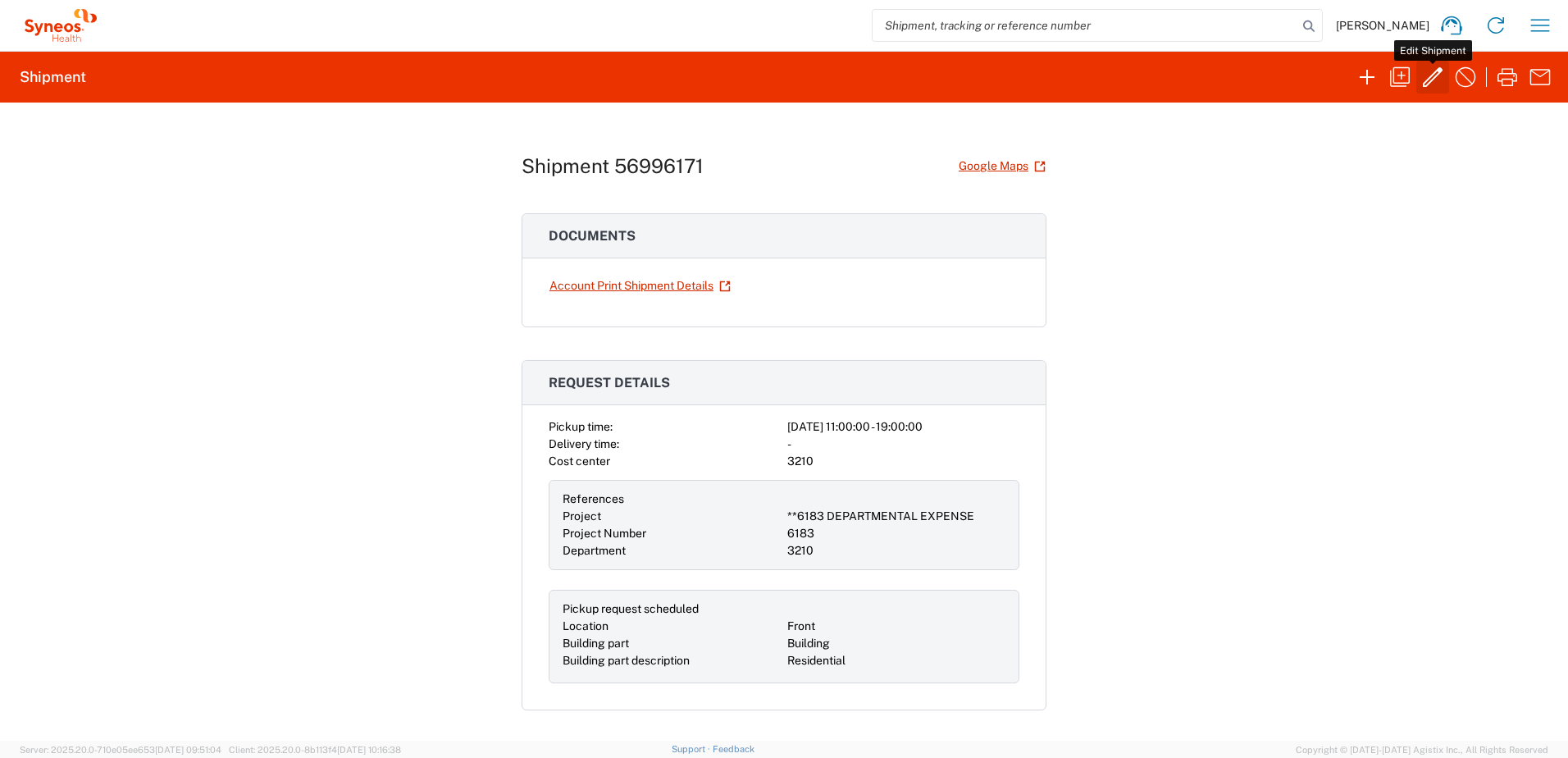
click at [1431, 76] on icon "button" at bounding box center [1432, 76] width 20 height 20
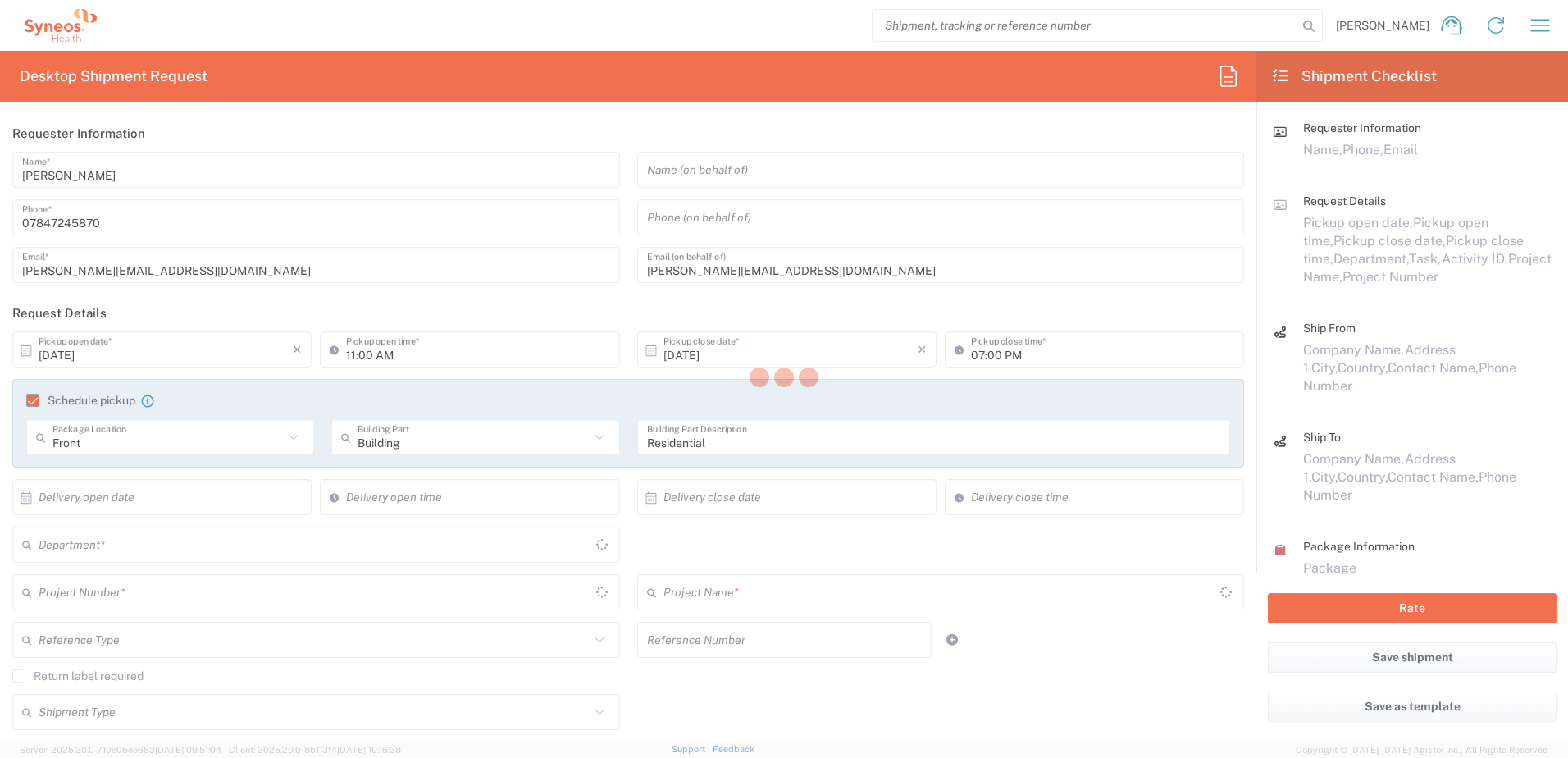
type input "3210"
type input "**6183 DEPARTMENTAL EXPENSE"
type input "6183"
type input "[GEOGRAPHIC_DATA]"
type input "Your Packaging"
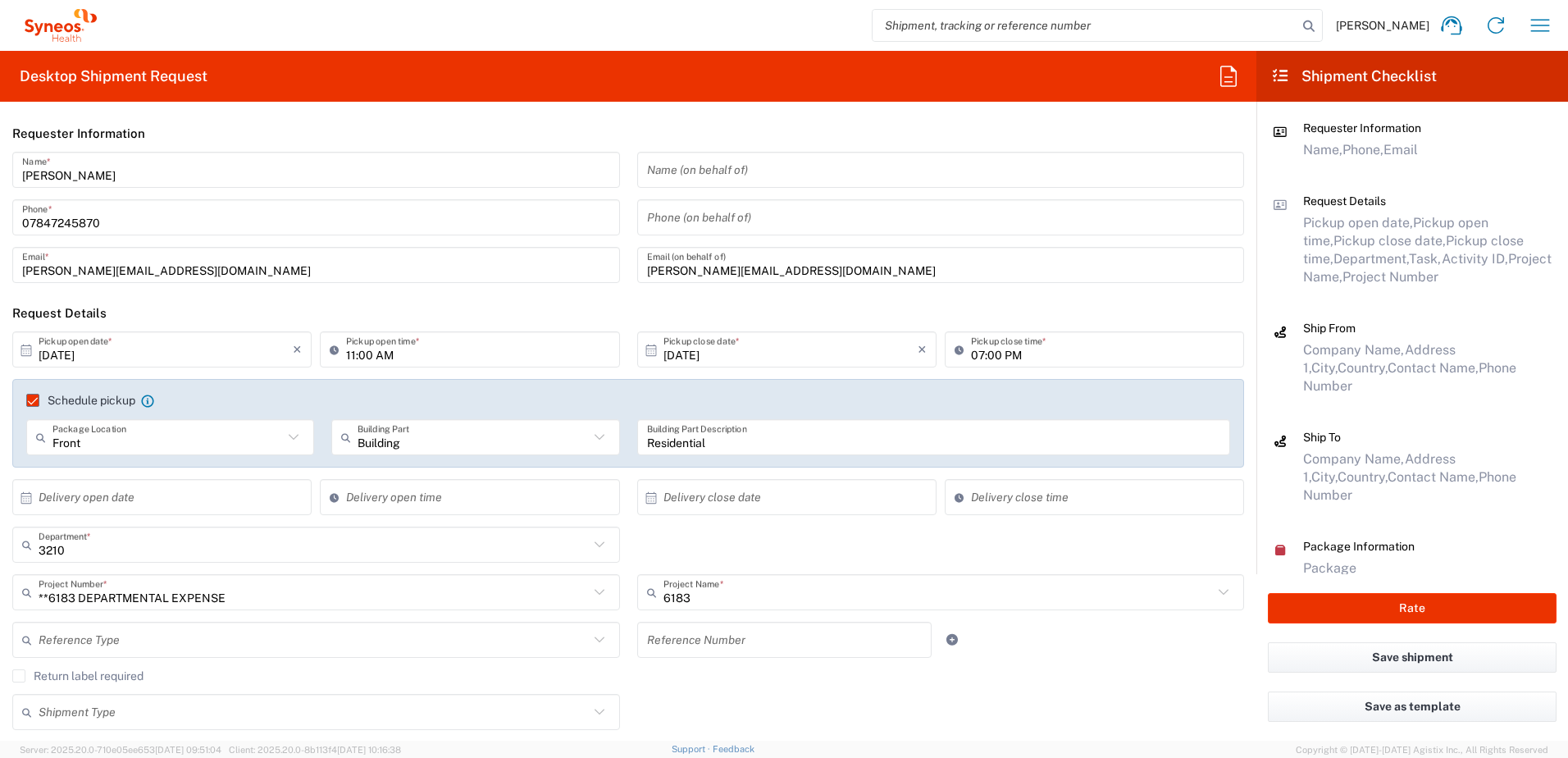
click at [766, 267] on input "[PERSON_NAME][EMAIL_ADDRESS][DOMAIN_NAME]" at bounding box center [941, 265] width 588 height 28
click at [767, 267] on input "[PERSON_NAME][EMAIL_ADDRESS][DOMAIN_NAME]" at bounding box center [941, 265] width 588 height 28
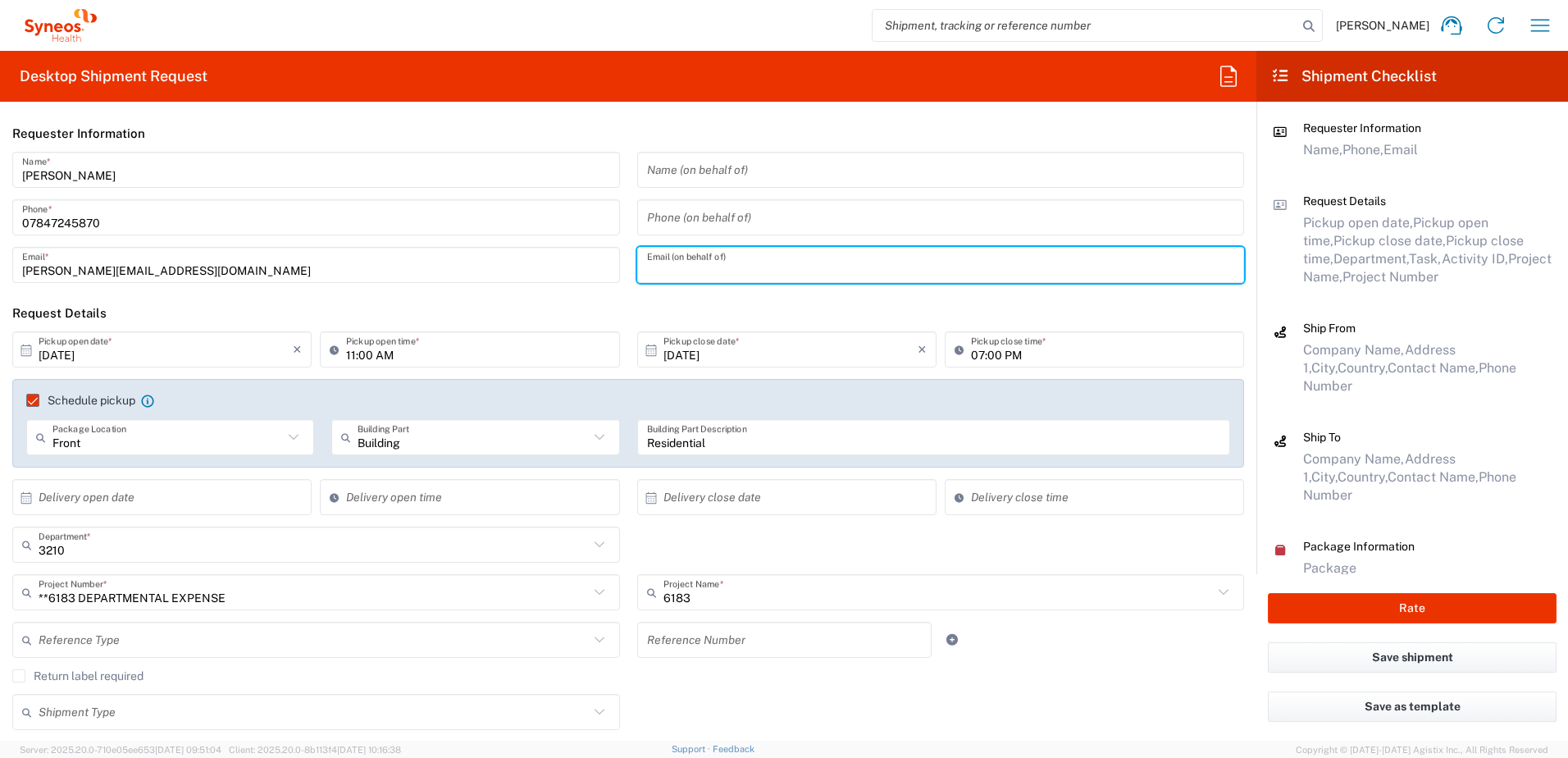
click at [491, 286] on div "[PERSON_NAME] Name * [PHONE_NUMBER] Phone * [PERSON_NAME][EMAIL_ADDRESS][DOMAIN…" at bounding box center [316, 223] width 625 height 143
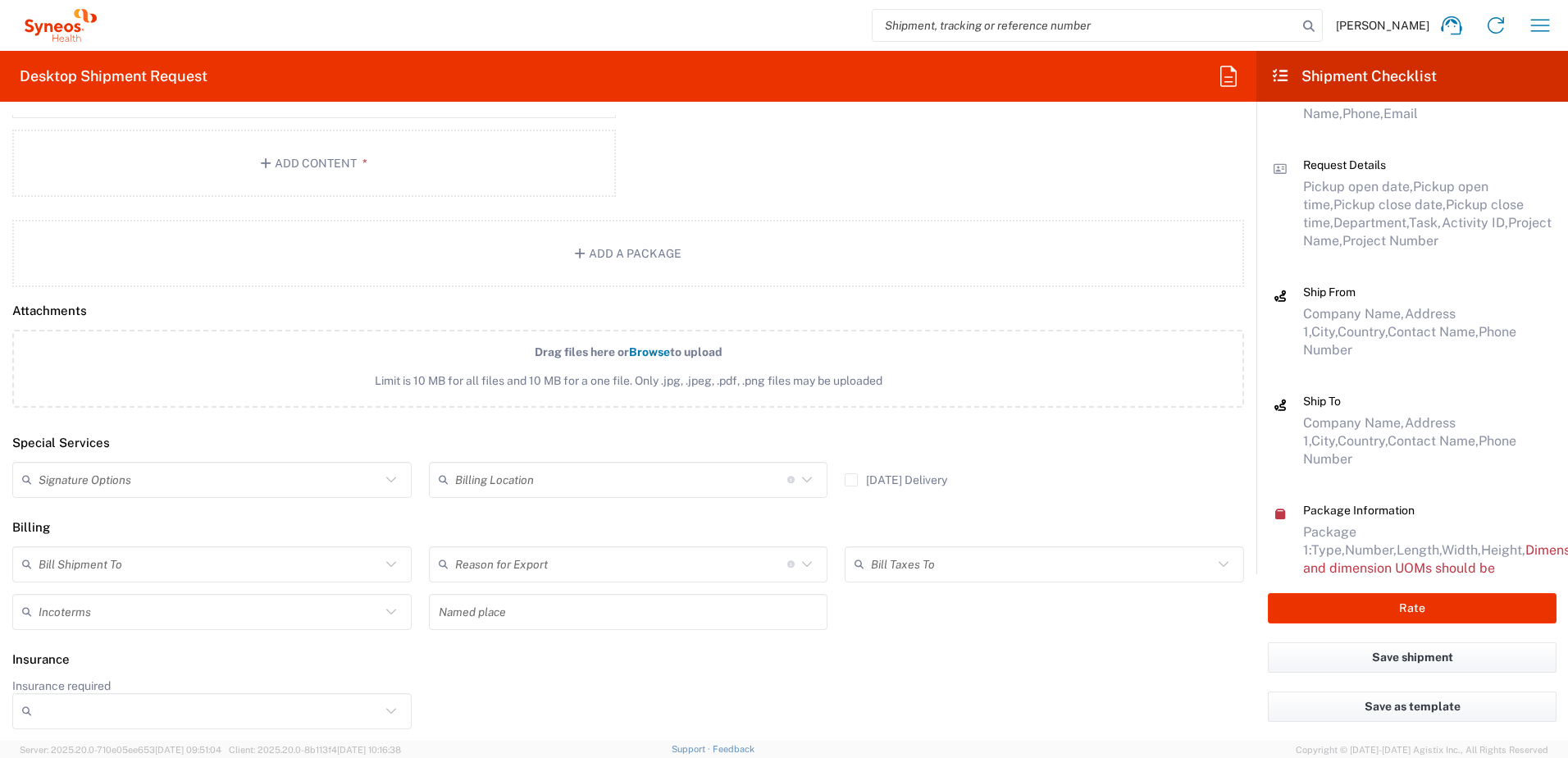
scroll to position [56, 0]
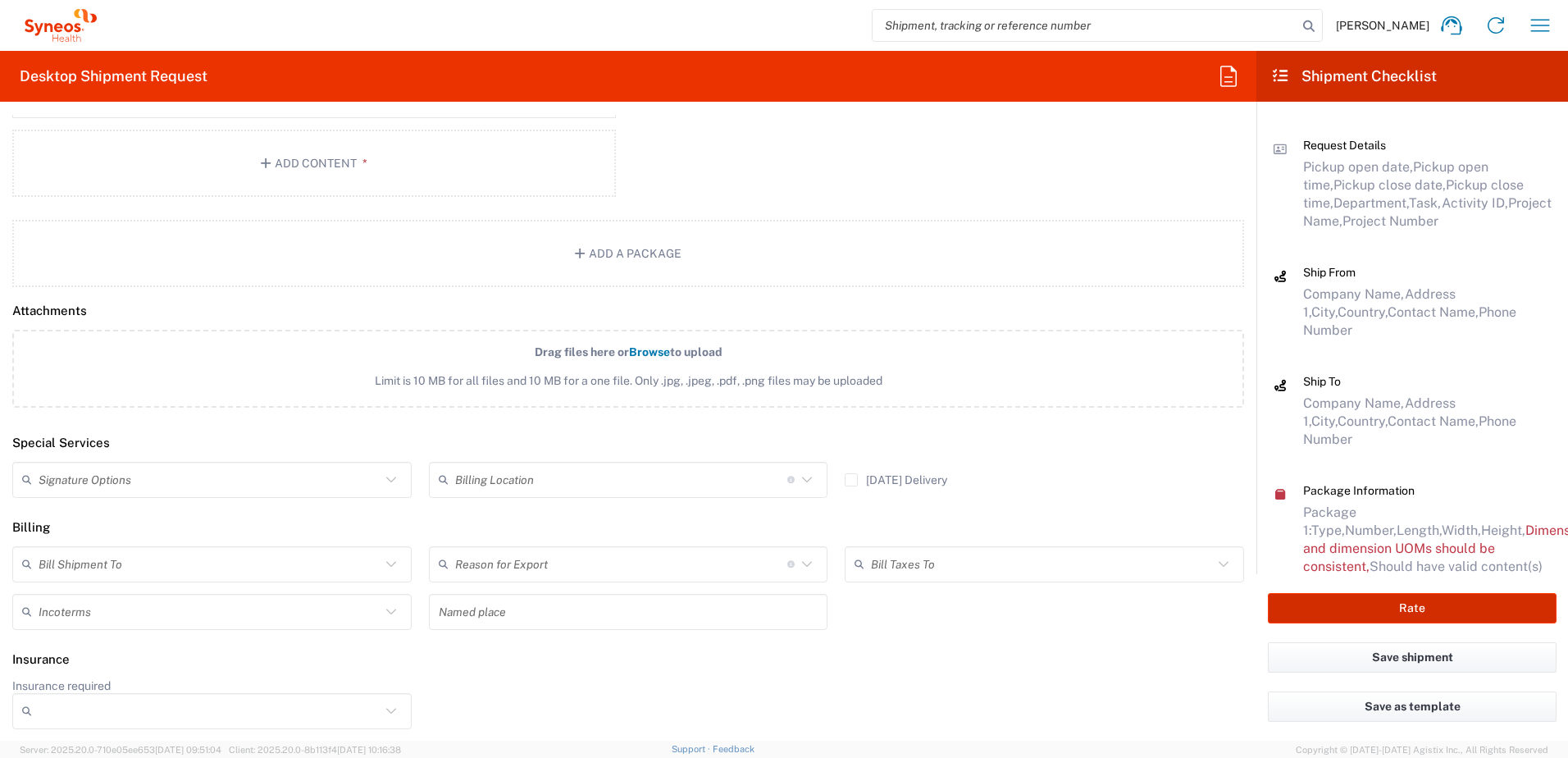
click at [1425, 604] on button "Rate" at bounding box center [1412, 608] width 289 height 30
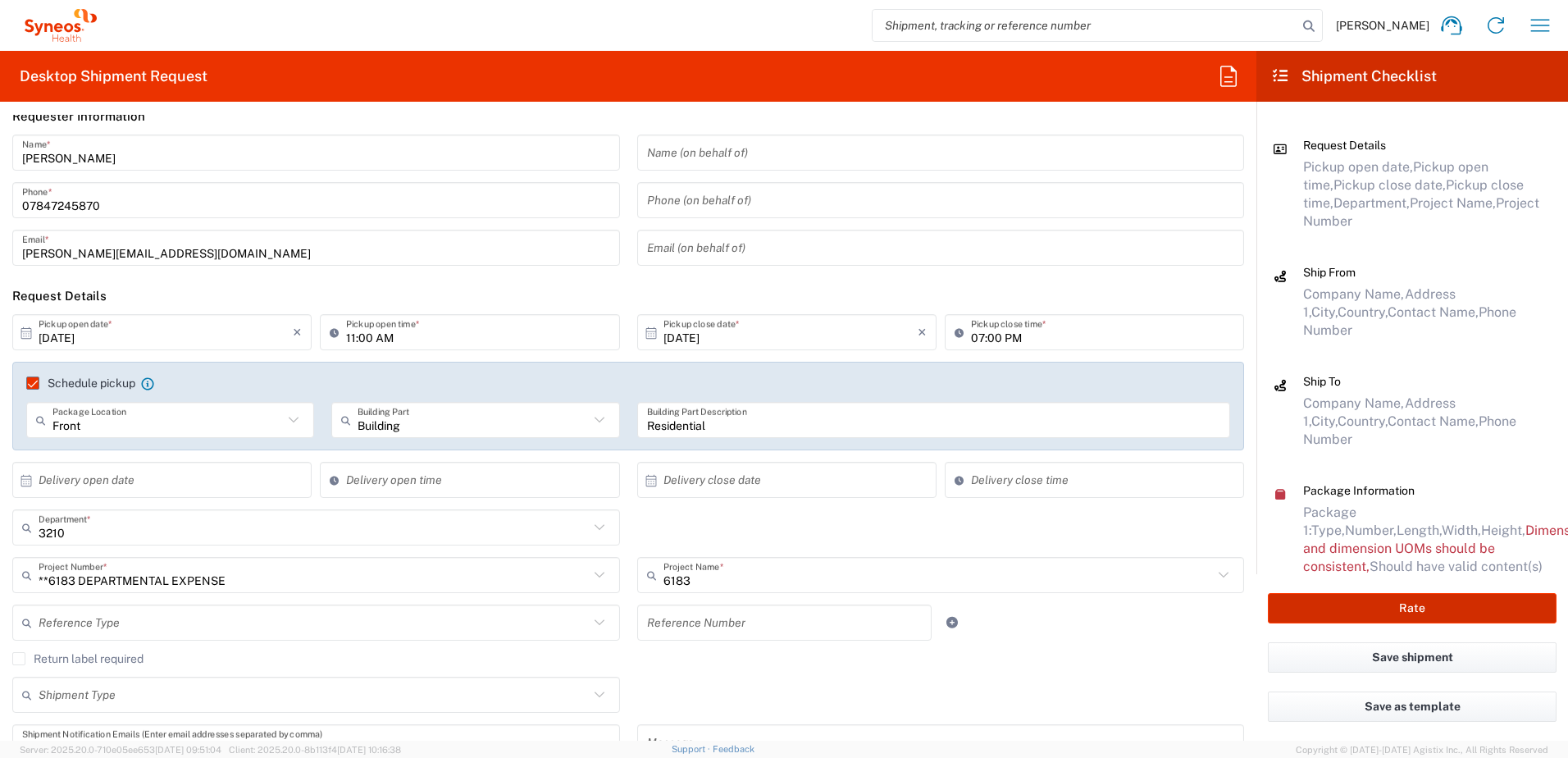
scroll to position [0, 0]
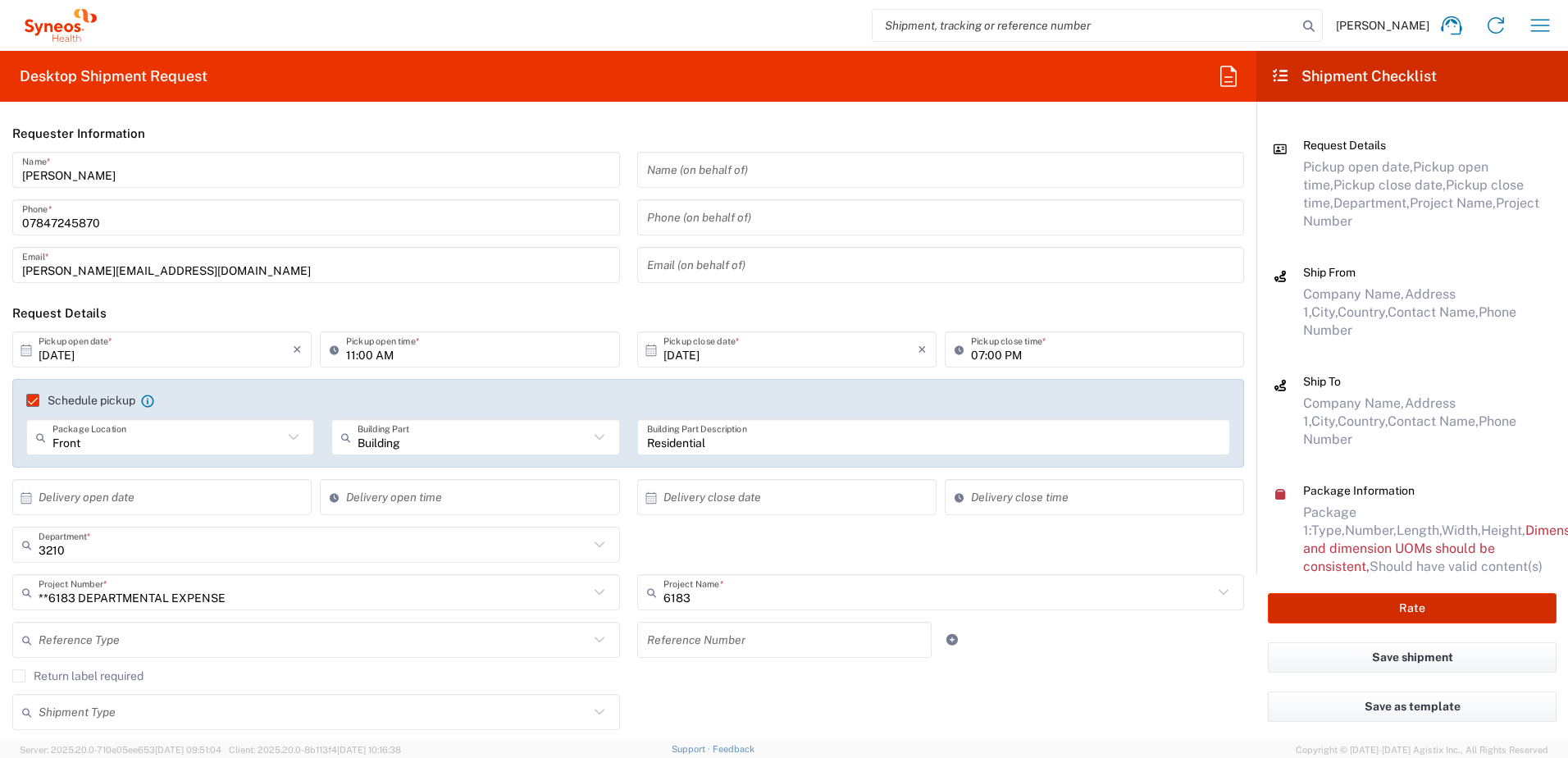
click at [1420, 608] on button "Rate" at bounding box center [1412, 608] width 289 height 30
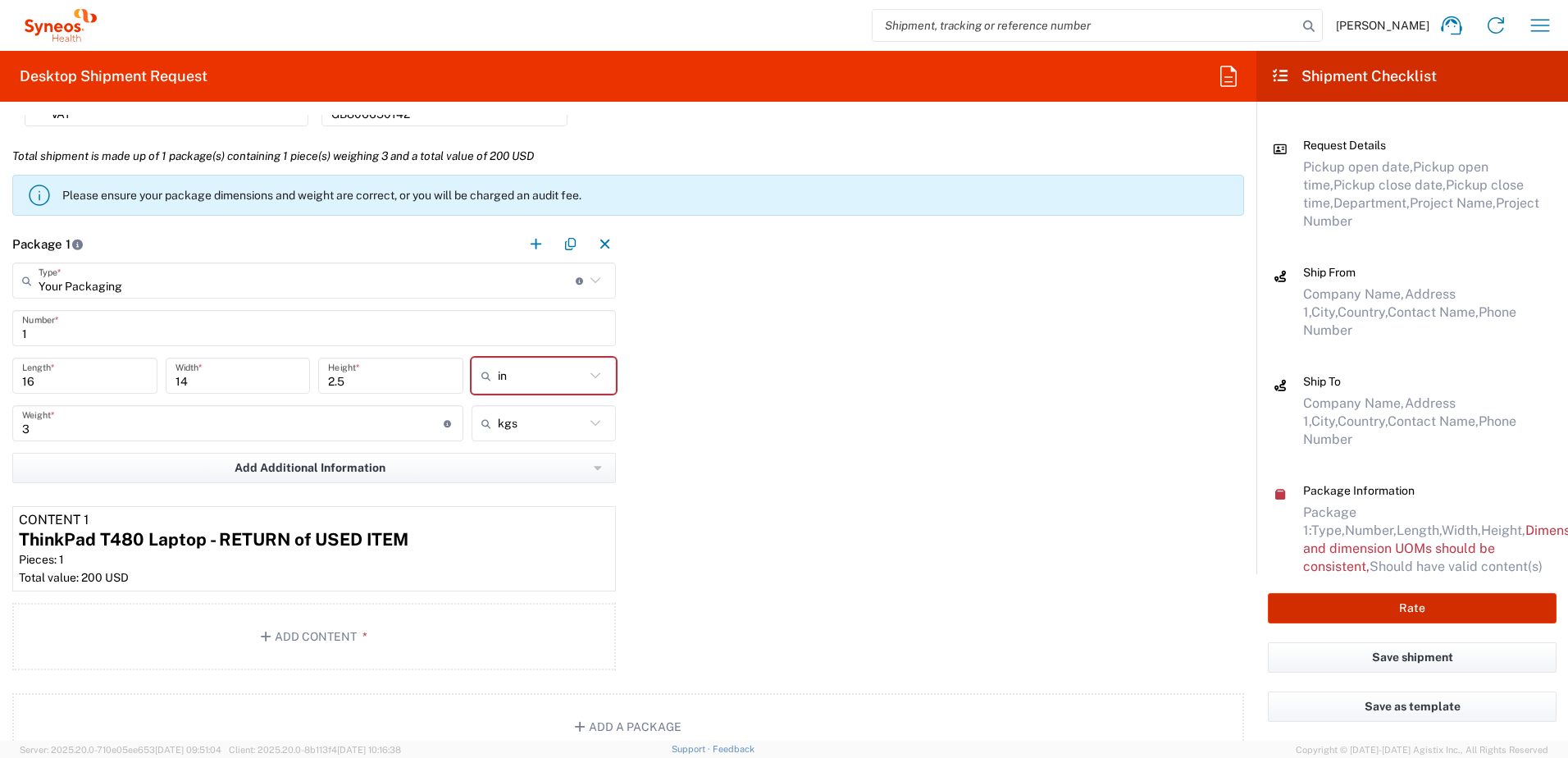
scroll to position [1476, 0]
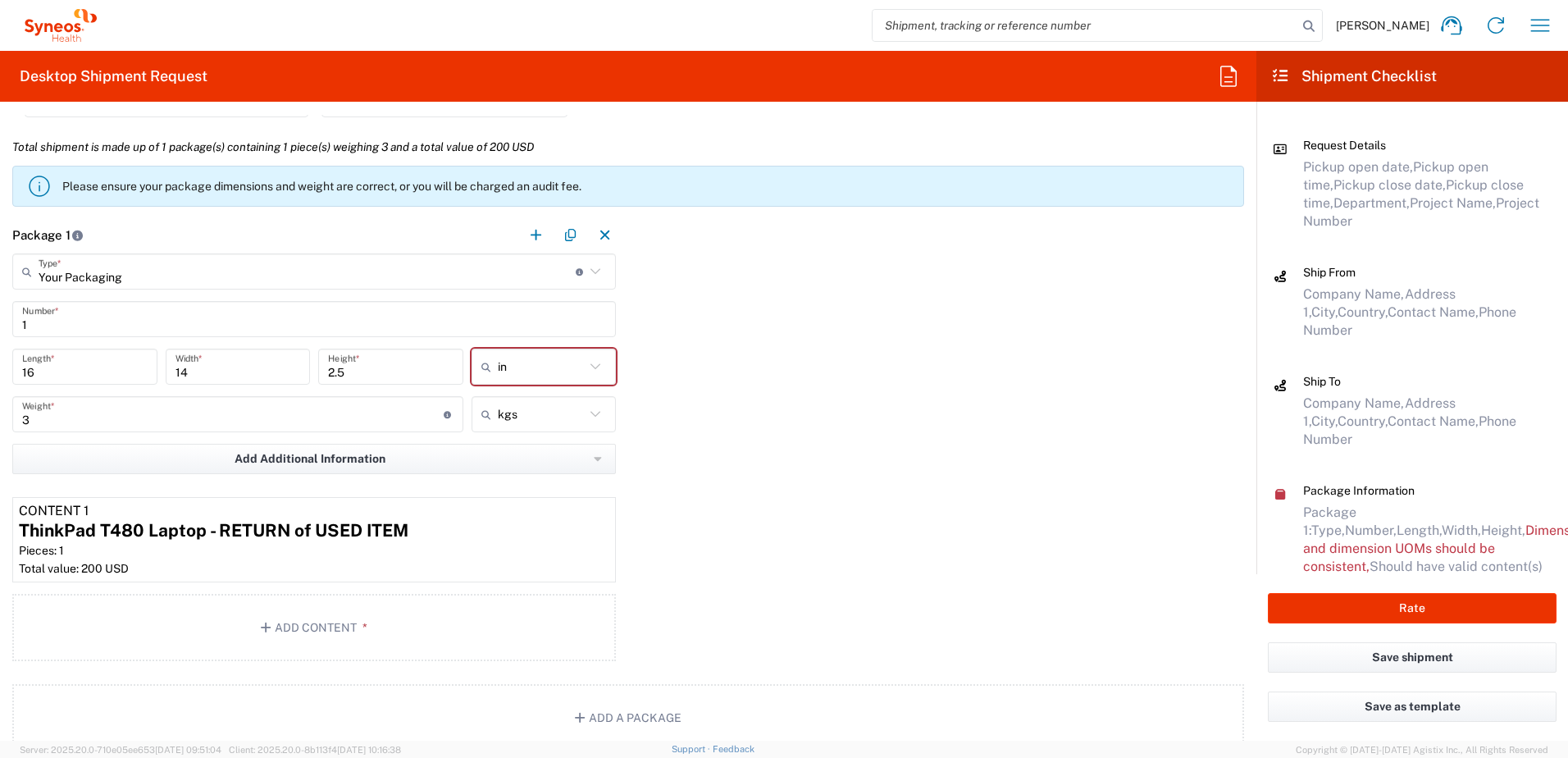
click at [747, 428] on div "Package 1 Your Packaging Type * Material used to package goods Your Packaging E…" at bounding box center [628, 442] width 1256 height 450
click at [358, 359] on input "2.5" at bounding box center [391, 366] width 125 height 28
click at [895, 360] on div "Package 1 Your Packaging Type * Material used to package goods Your Packaging E…" at bounding box center [628, 442] width 1256 height 450
click at [528, 235] on button "button" at bounding box center [535, 235] width 23 height 23
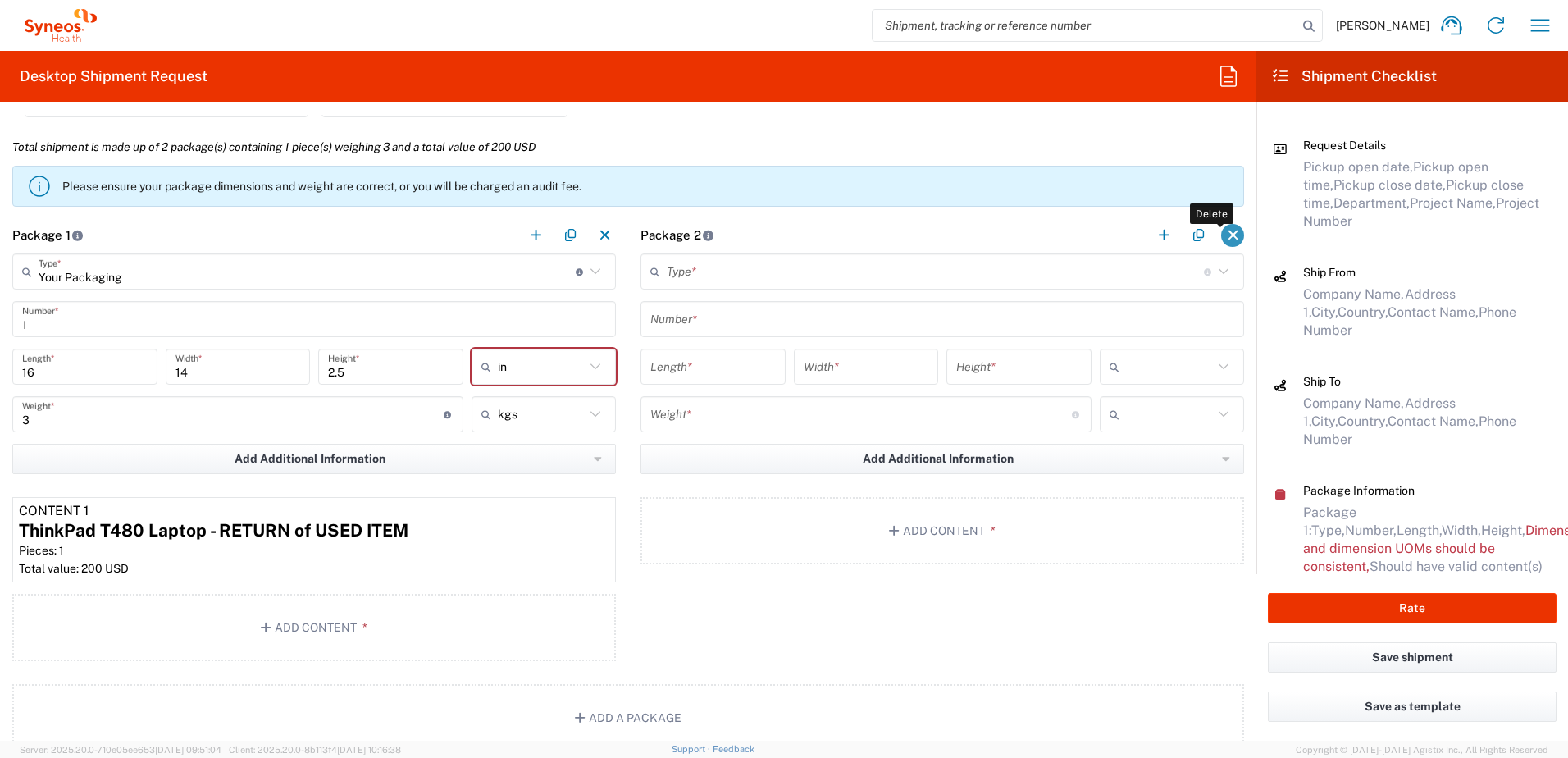
click at [1221, 235] on button "button" at bounding box center [1232, 235] width 23 height 23
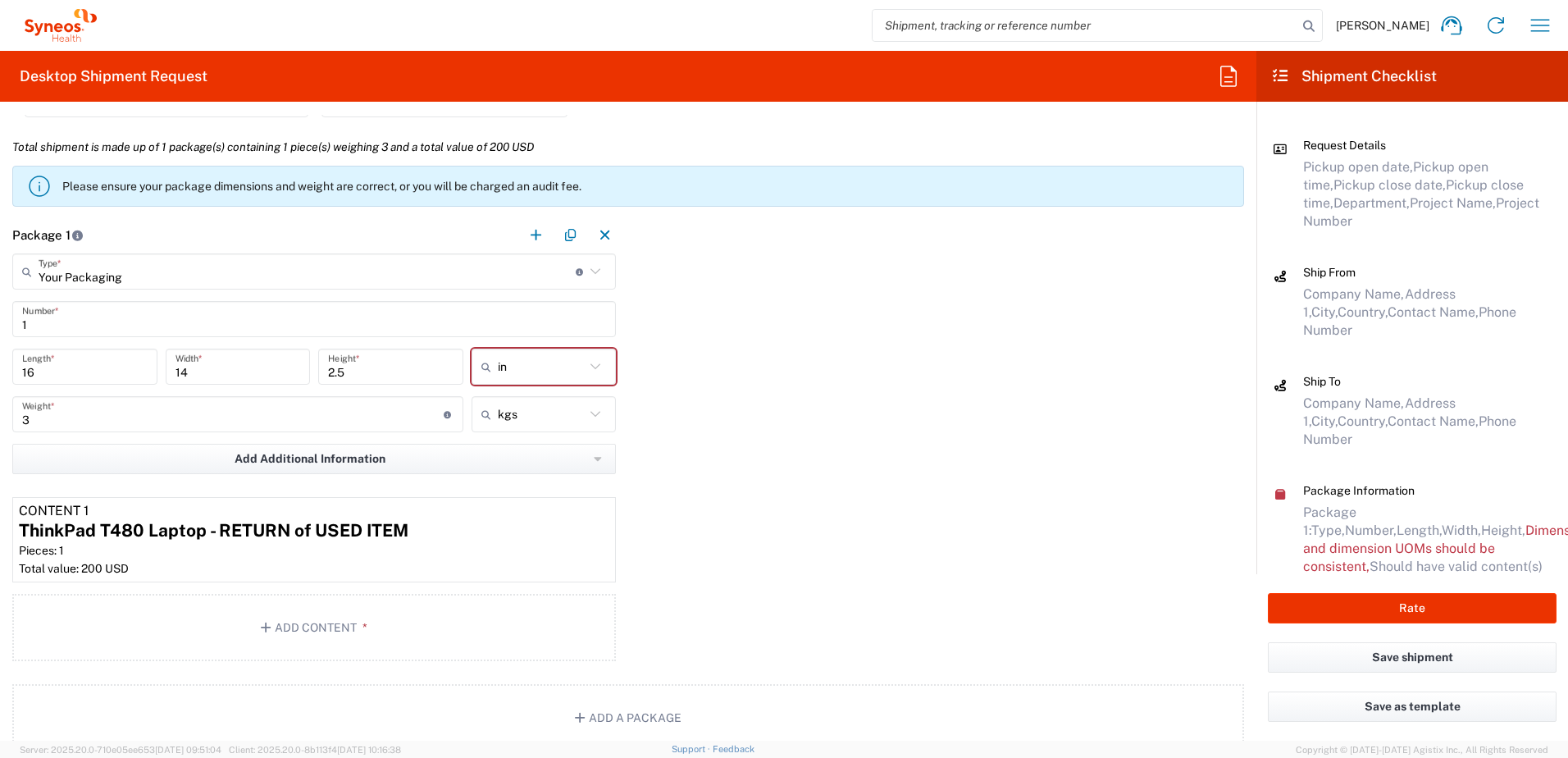
click at [905, 307] on div "Package 1 Your Packaging Type * Material used to package goods Your Packaging E…" at bounding box center [628, 442] width 1256 height 450
click at [542, 362] on input "in" at bounding box center [541, 366] width 88 height 27
click at [533, 403] on span "in" at bounding box center [538, 402] width 140 height 26
click at [825, 395] on div "Package 1 Your Packaging Type * Material used to package goods Your Packaging E…" at bounding box center [628, 442] width 1256 height 450
click at [485, 367] on icon at bounding box center [489, 366] width 16 height 27
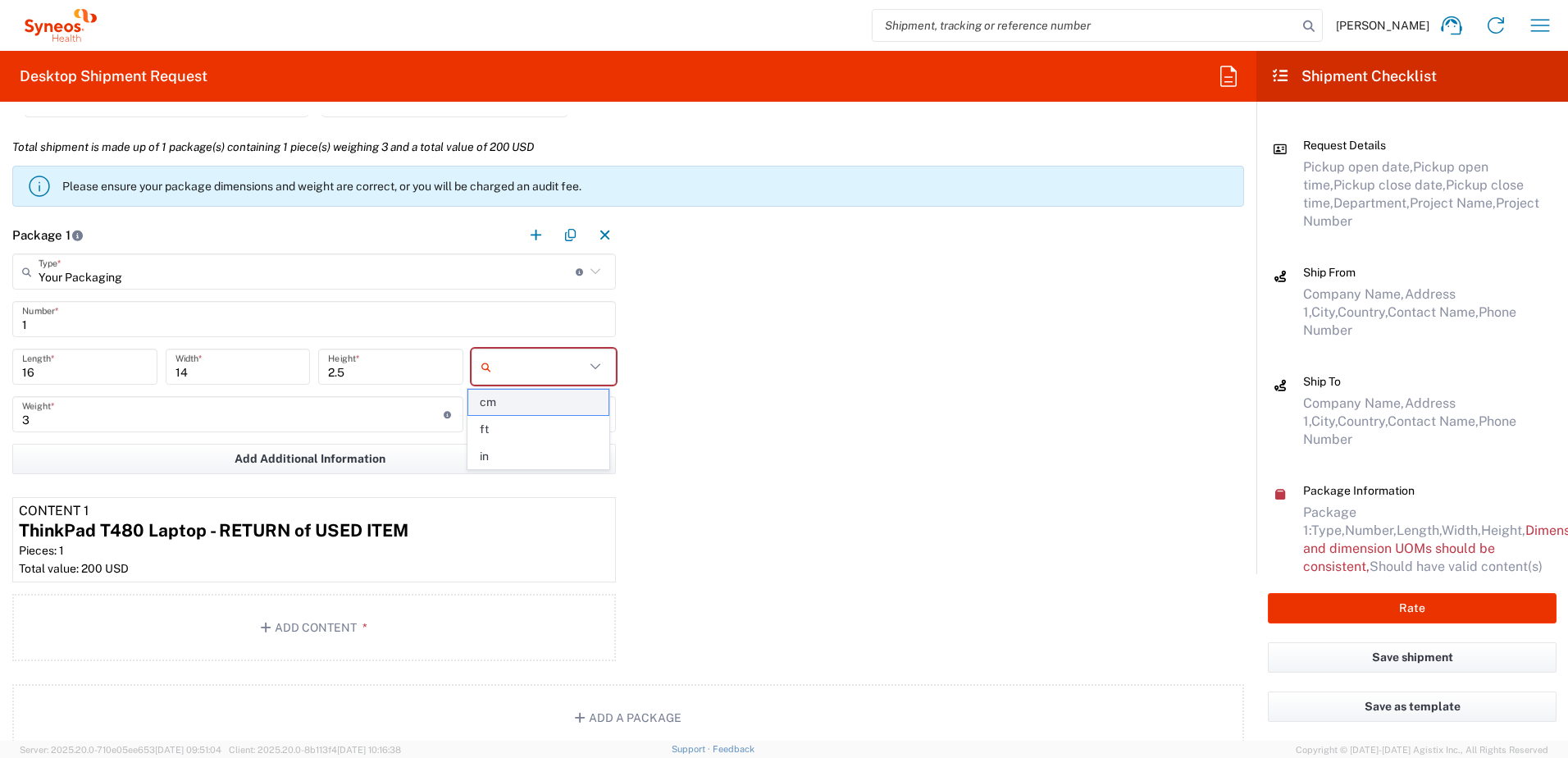
click at [535, 410] on span "cm" at bounding box center [538, 402] width 140 height 26
type input "40.64"
type input "35.56"
type input "6.35"
type input "cm"
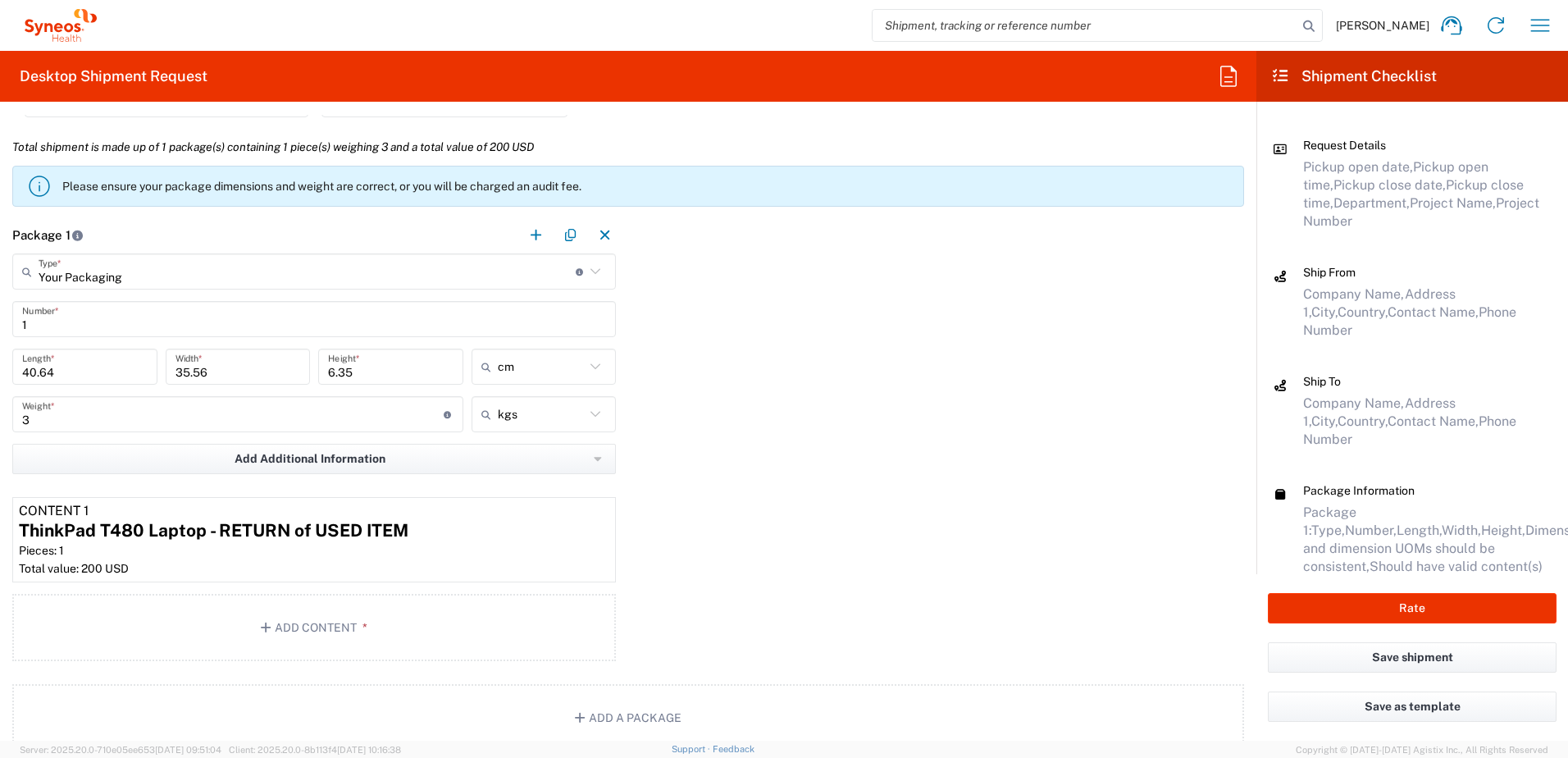
click at [714, 393] on div "Package 1 Your Packaging Type * Material used to package goods Your Packaging E…" at bounding box center [628, 442] width 1256 height 450
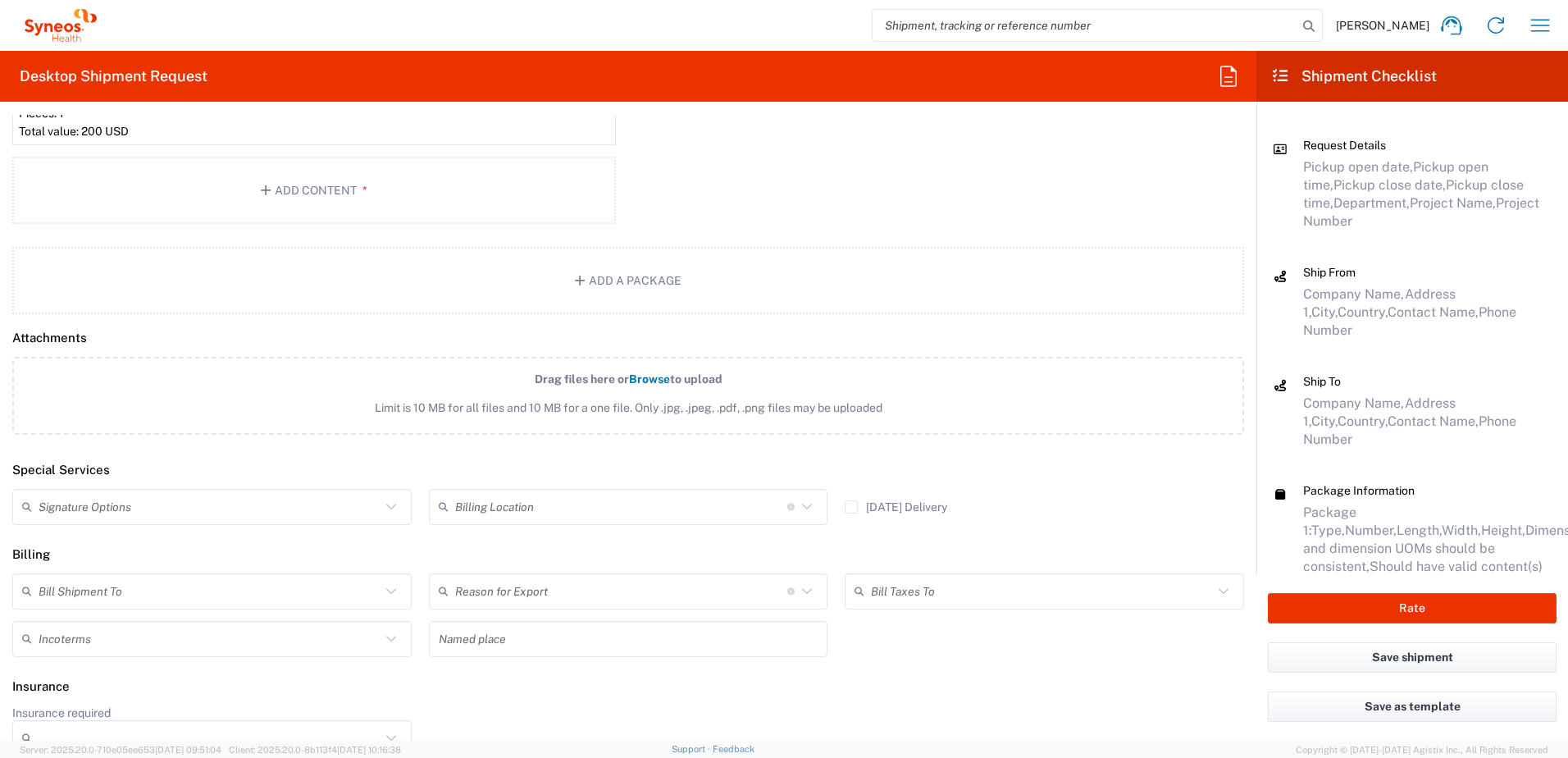
scroll to position [1941, 0]
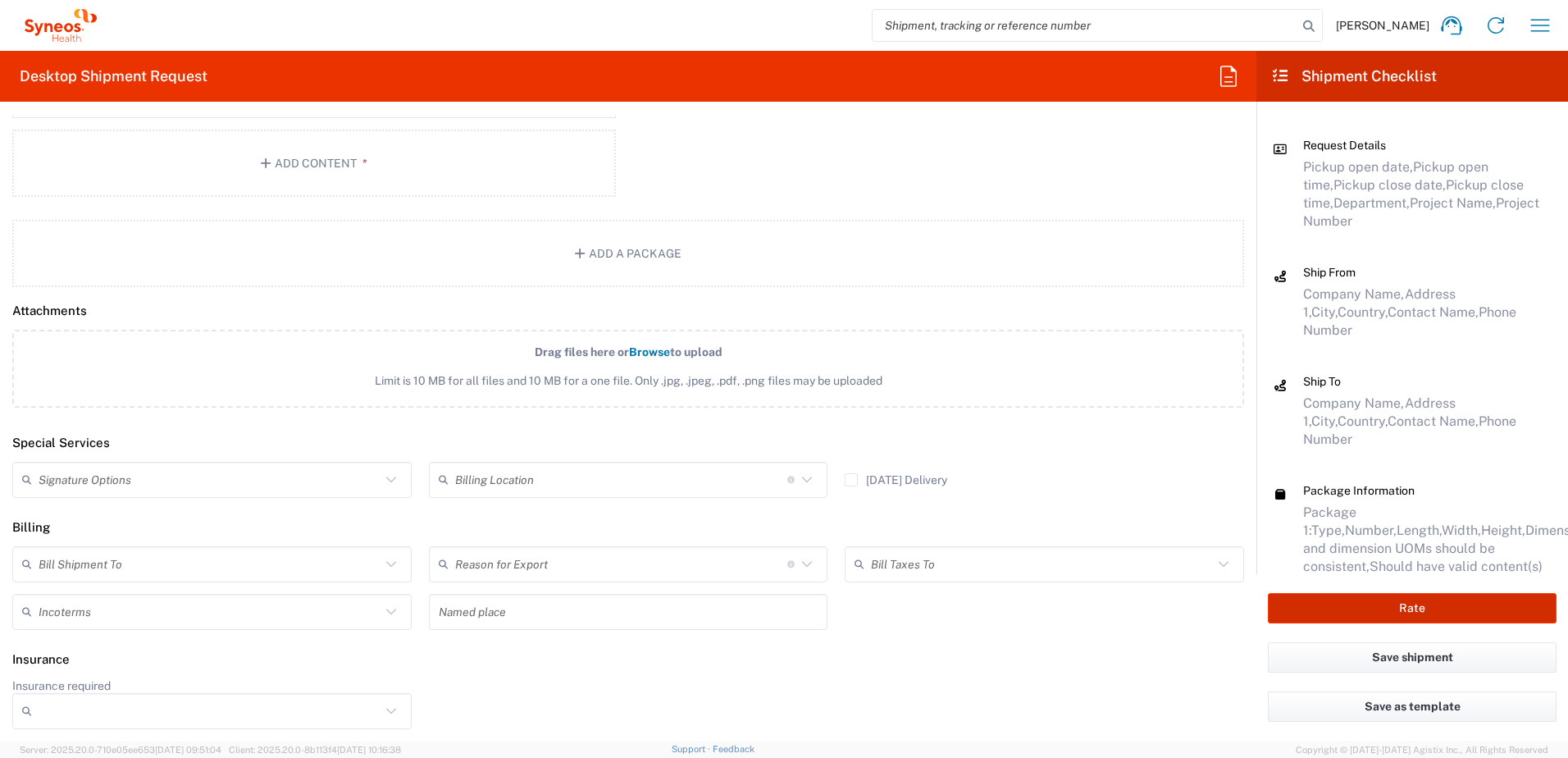
click at [1425, 602] on button "Rate" at bounding box center [1412, 608] width 289 height 30
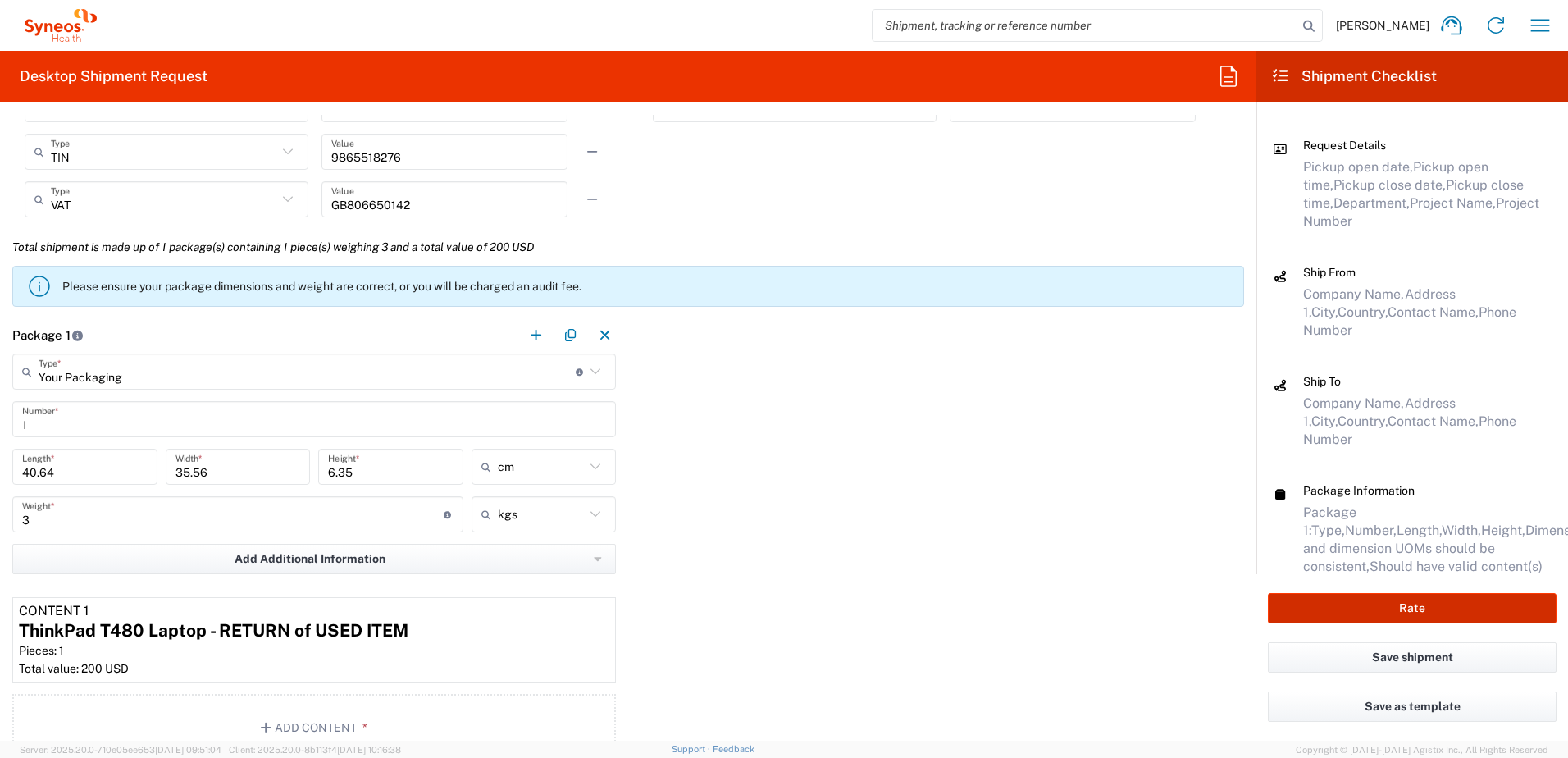
scroll to position [1285, 0]
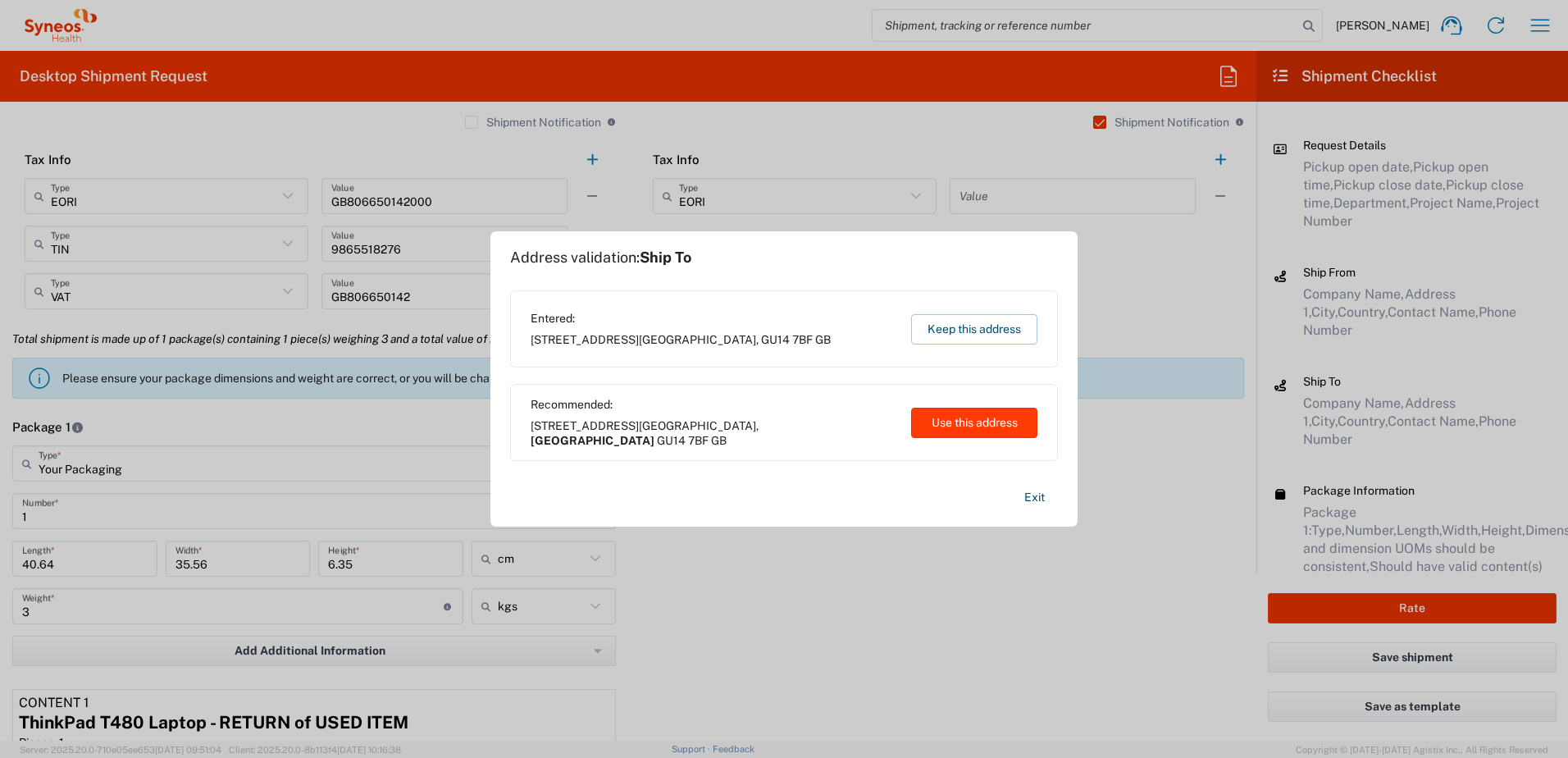
click at [983, 426] on button "Use this address" at bounding box center [973, 422] width 126 height 30
type input "[GEOGRAPHIC_DATA]"
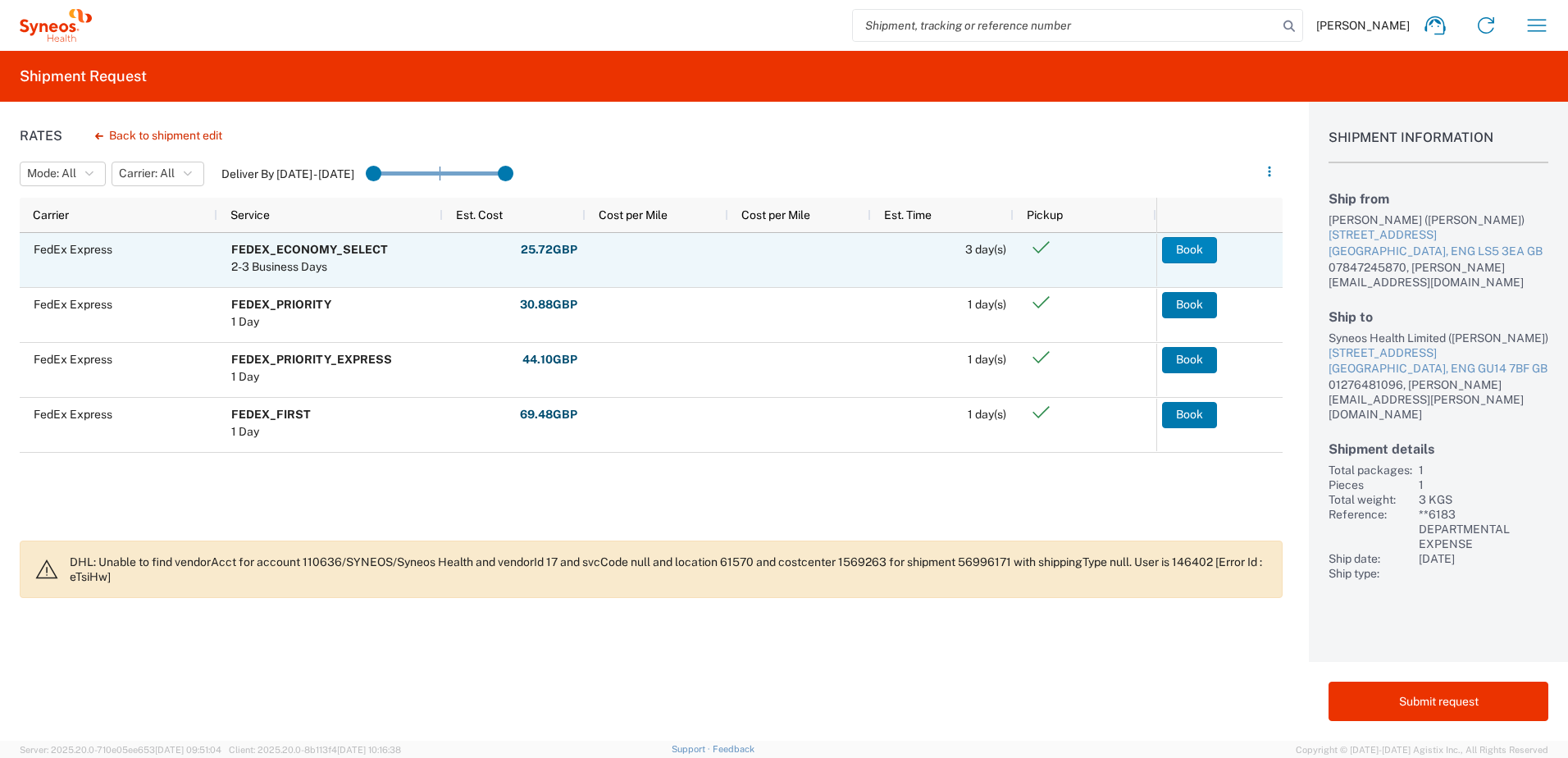
click at [1197, 253] on button "Book" at bounding box center [1190, 250] width 55 height 27
